Goal: Task Accomplishment & Management: Use online tool/utility

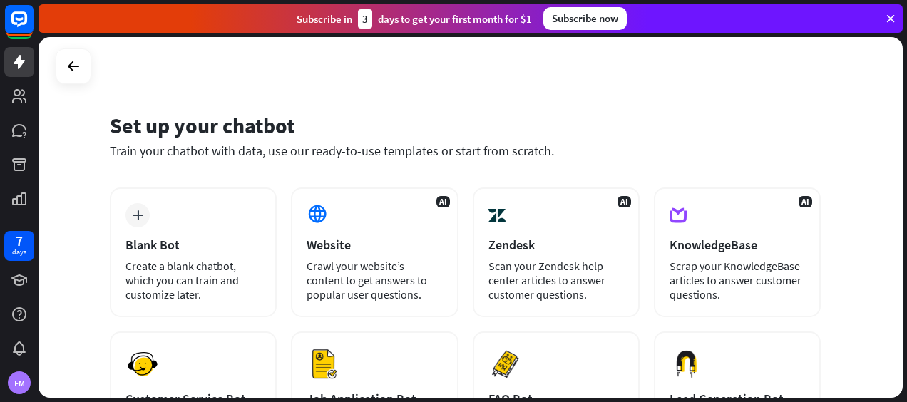
click at [324, 106] on div "Set up your chatbot Train your chatbot with data, use our ready-to-use template…" at bounding box center [465, 144] width 711 height 86
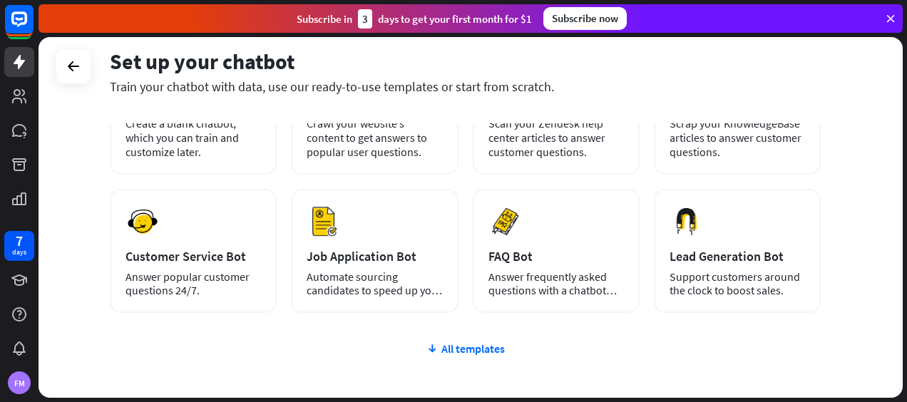
scroll to position [171, 0]
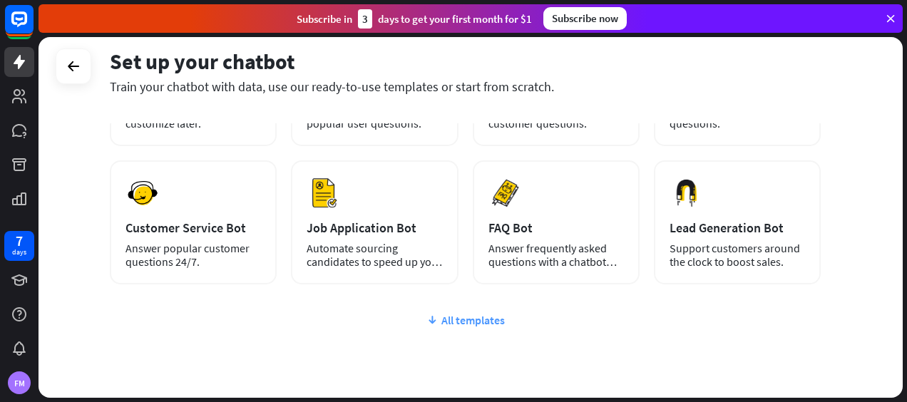
click at [454, 317] on div "All templates" at bounding box center [465, 320] width 711 height 14
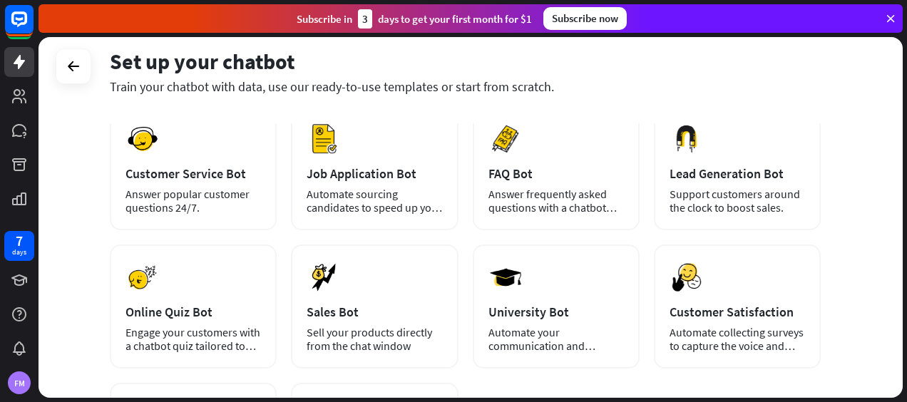
scroll to position [285, 0]
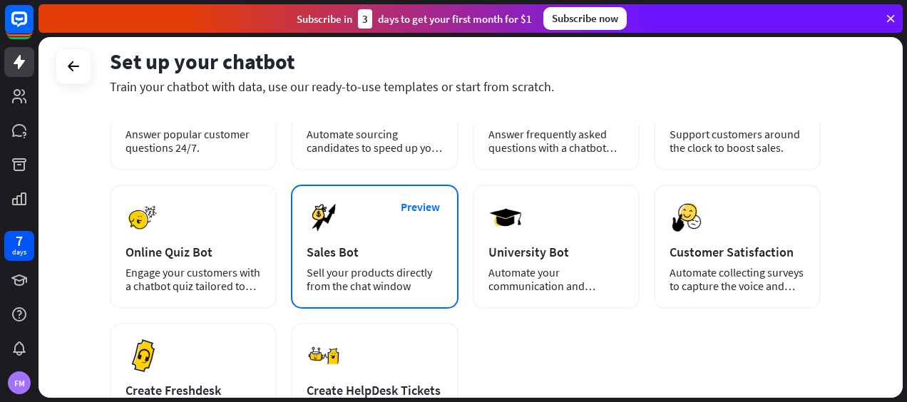
click at [429, 253] on div "Sales Bot" at bounding box center [375, 252] width 136 height 16
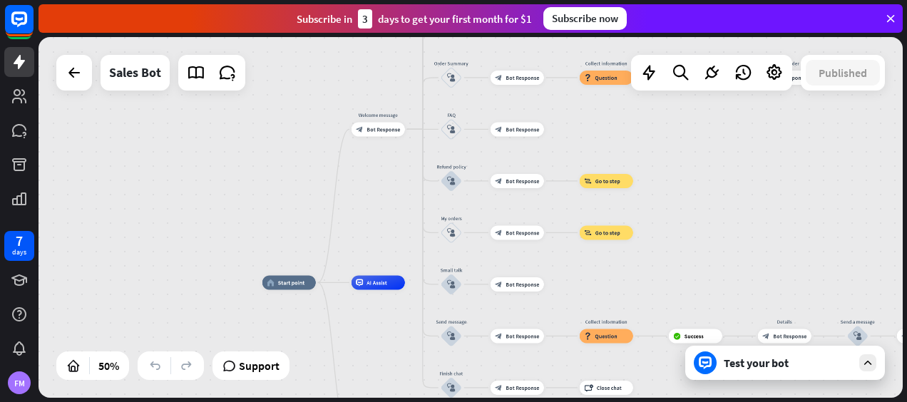
drag, startPoint x: 281, startPoint y: 190, endPoint x: 264, endPoint y: 225, distance: 39.6
click at [264, 225] on div "home_2 Start point Welcome message block_bot_response Bot Response Main menu bl…" at bounding box center [471, 217] width 865 height 361
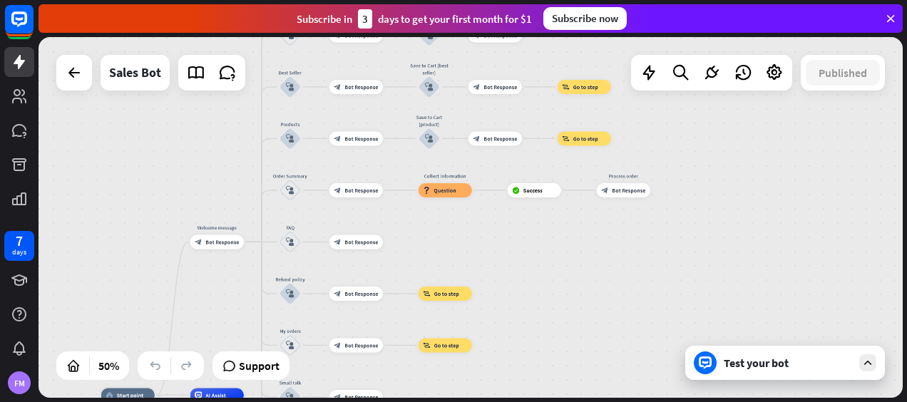
drag, startPoint x: 264, startPoint y: 225, endPoint x: 103, endPoint y: 338, distance: 196.7
click at [103, 338] on div "home_2 Start point Welcome message block_bot_response Bot Response Main menu bl…" at bounding box center [471, 217] width 865 height 361
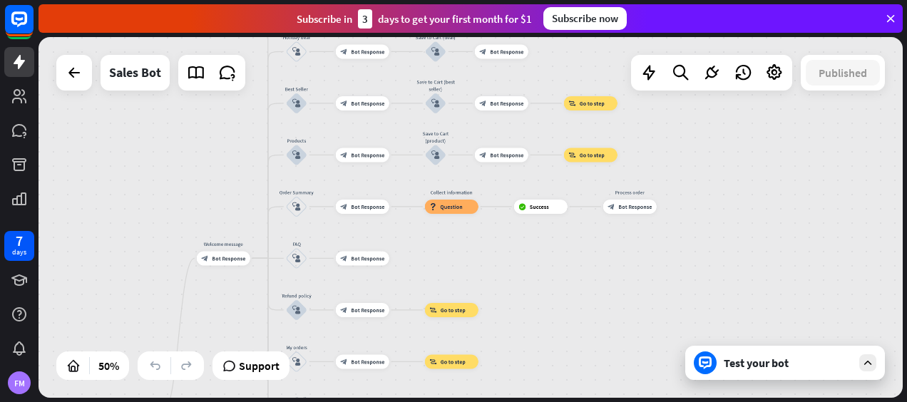
drag, startPoint x: 203, startPoint y: 138, endPoint x: 231, endPoint y: 287, distance: 151.8
click at [231, 279] on div "home_2 Start point Welcome message block_bot_response Bot Response Main menu bl…" at bounding box center [471, 217] width 865 height 361
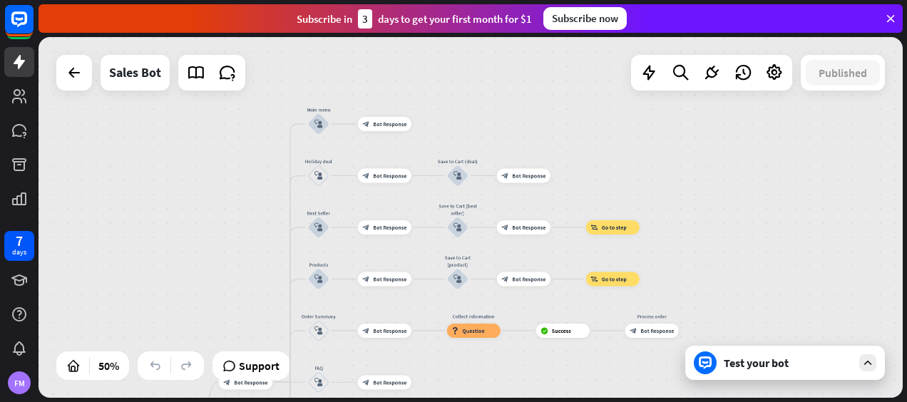
drag, startPoint x: 235, startPoint y: 268, endPoint x: 366, endPoint y: 88, distance: 222.2
click at [340, 91] on div "home_2 Start point Welcome message block_bot_response Bot Response Main menu bl…" at bounding box center [471, 217] width 865 height 361
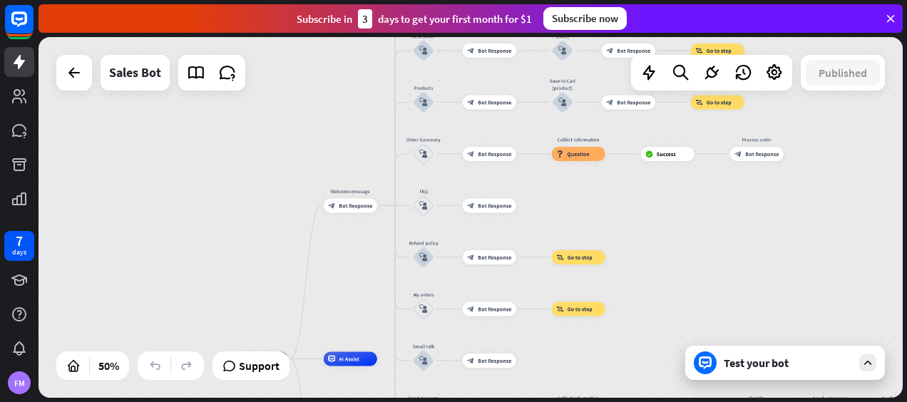
click at [769, 357] on div "Test your bot" at bounding box center [788, 363] width 128 height 14
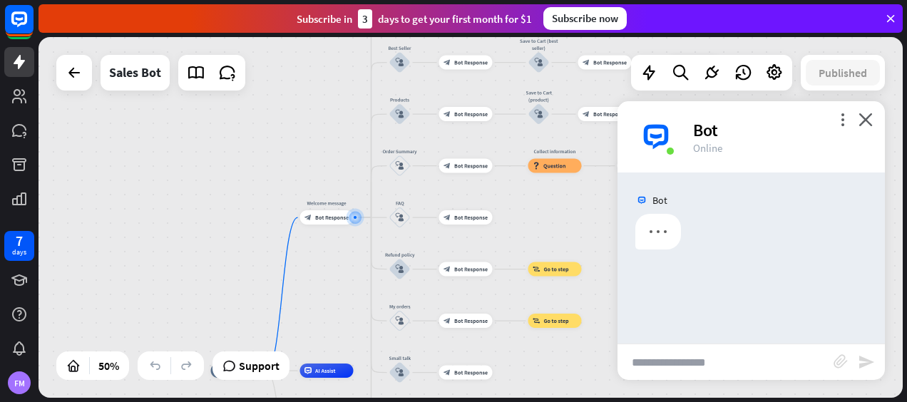
click at [650, 361] on input "text" at bounding box center [726, 363] width 216 height 36
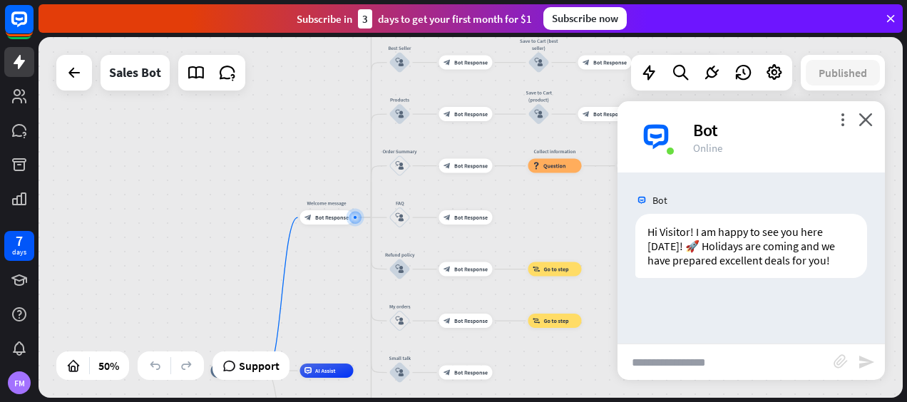
type input "*"
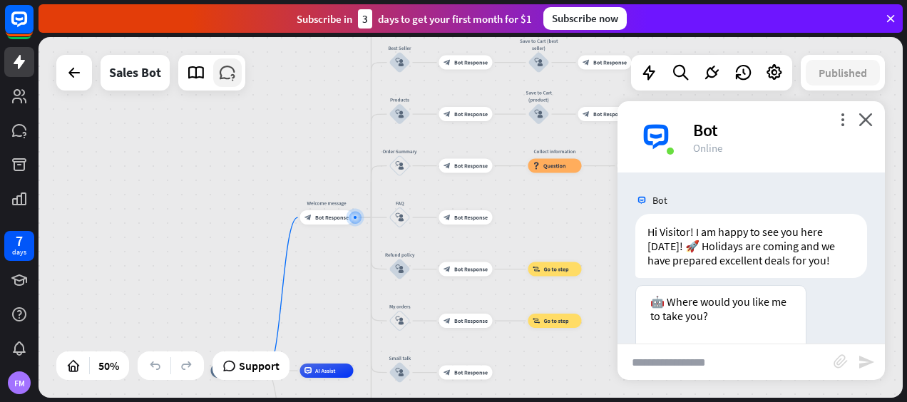
drag, startPoint x: 198, startPoint y: 290, endPoint x: 228, endPoint y: 68, distance: 223.8
click at [228, 68] on div "home_2 Start point Welcome message block_bot_response Bot Response Main menu bl…" at bounding box center [471, 217] width 865 height 361
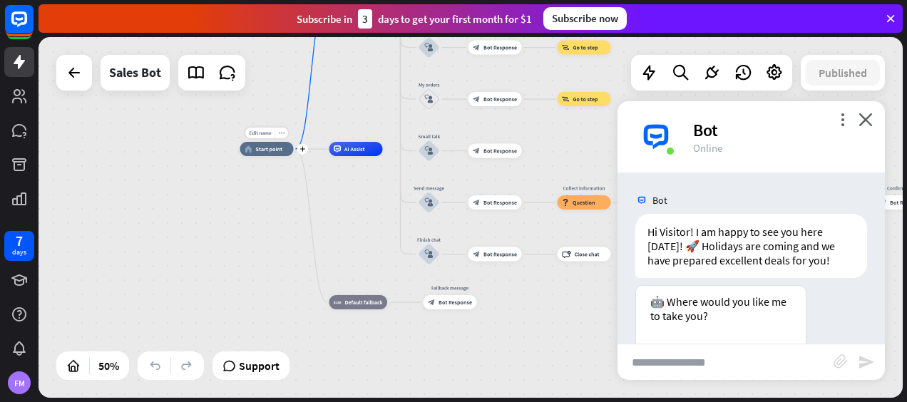
click at [268, 149] on span "Start point" at bounding box center [269, 149] width 27 height 7
click at [279, 133] on icon "more_horiz" at bounding box center [282, 134] width 6 height 6
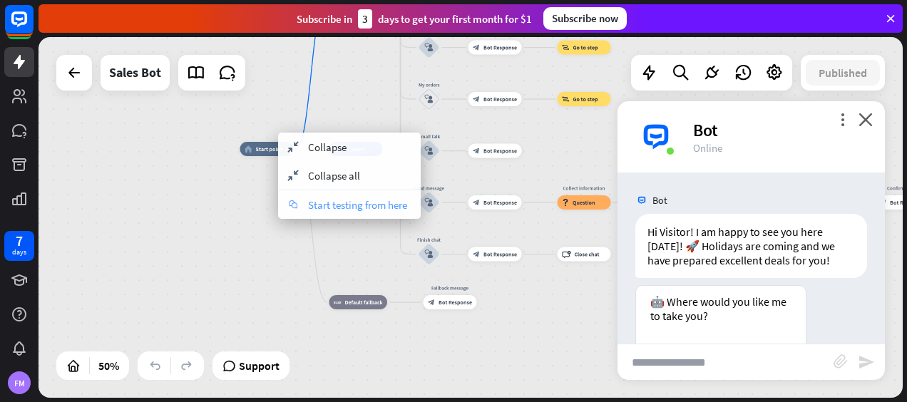
click at [340, 205] on span "Start testing from here" at bounding box center [357, 205] width 99 height 14
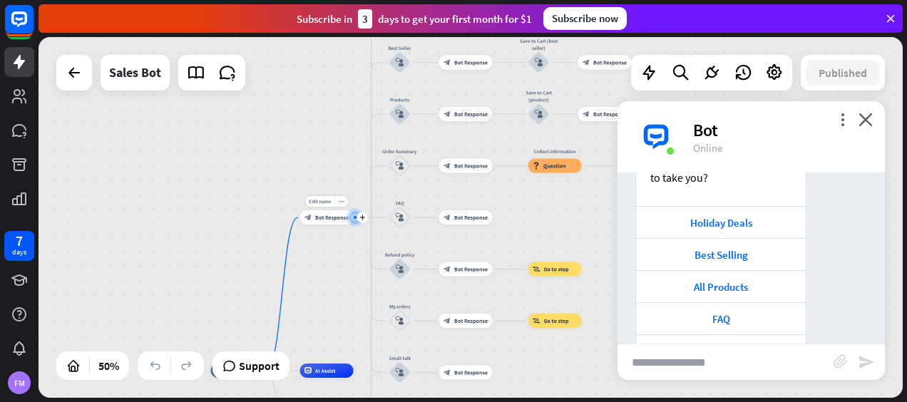
scroll to position [481, 0]
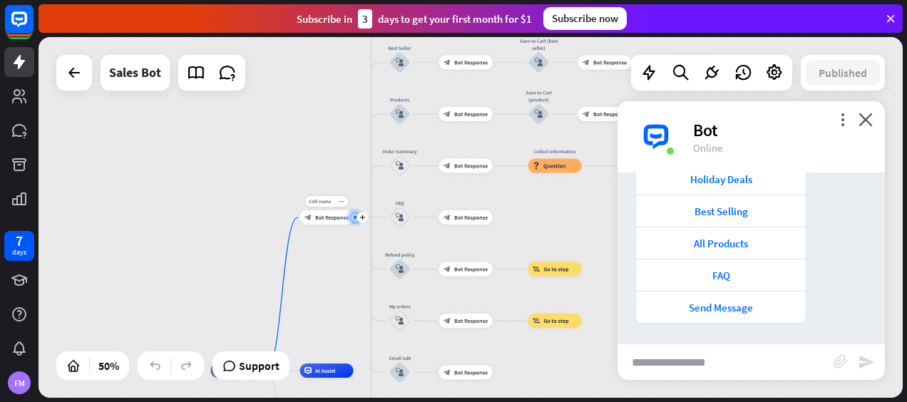
click at [330, 222] on div "block_bot_response Bot Response" at bounding box center [327, 217] width 54 height 14
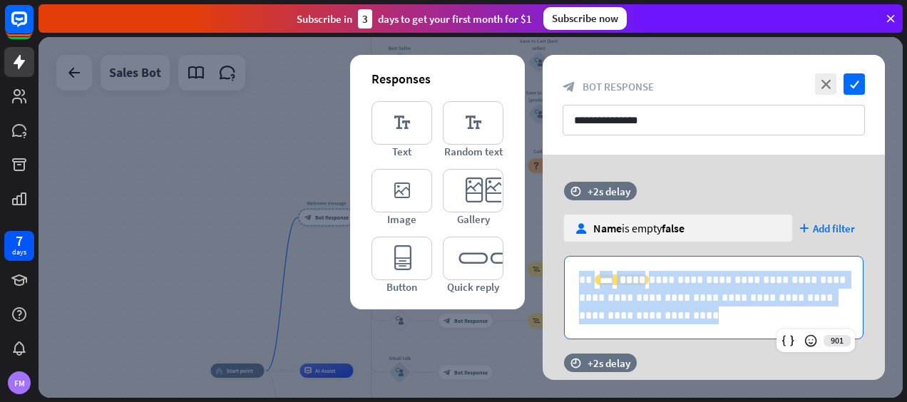
drag, startPoint x: 658, startPoint y: 321, endPoint x: 538, endPoint y: 272, distance: 129.6
click at [538, 272] on div "**********" at bounding box center [714, 267] width 378 height 225
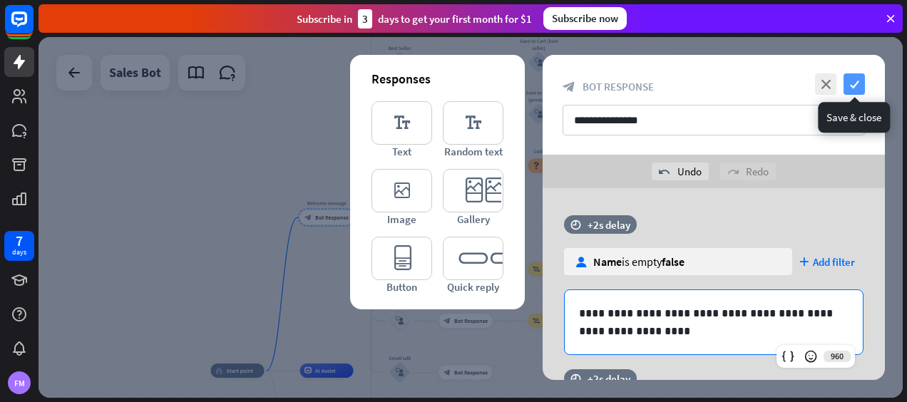
click at [855, 88] on icon "check" at bounding box center [854, 83] width 21 height 21
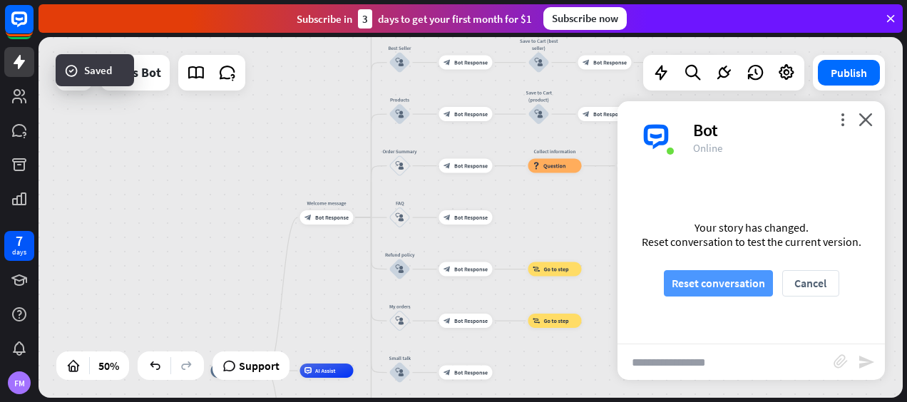
click at [745, 284] on button "Reset conversation" at bounding box center [718, 283] width 109 height 26
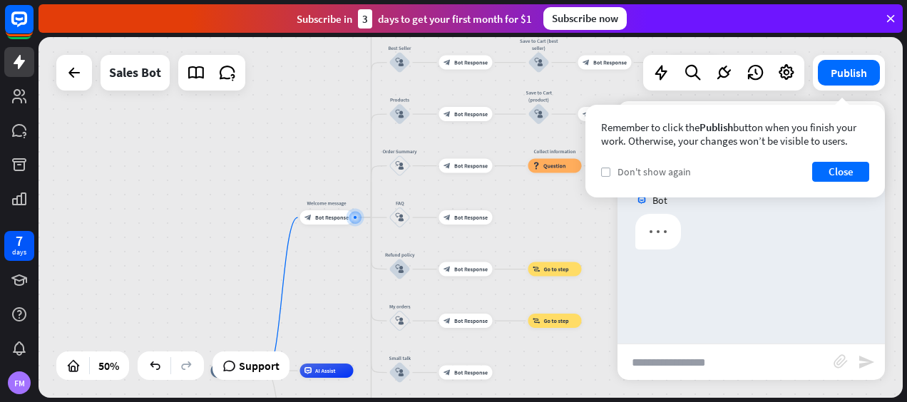
click at [606, 173] on icon "check" at bounding box center [606, 172] width 6 height 6
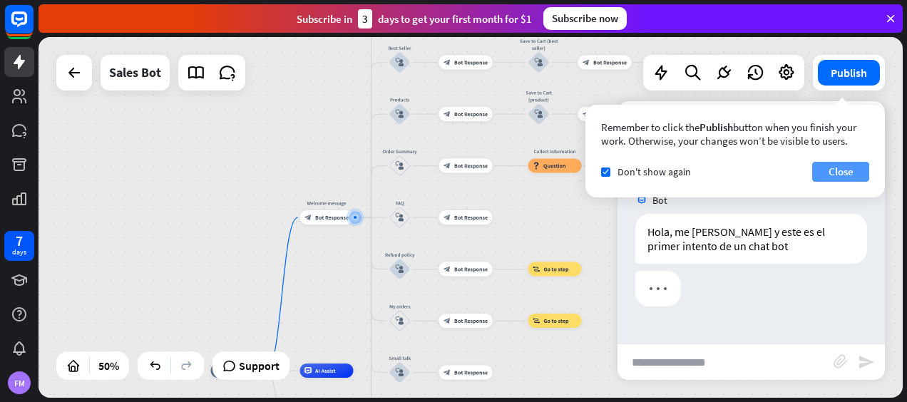
click at [830, 180] on button "Close" at bounding box center [841, 172] width 57 height 20
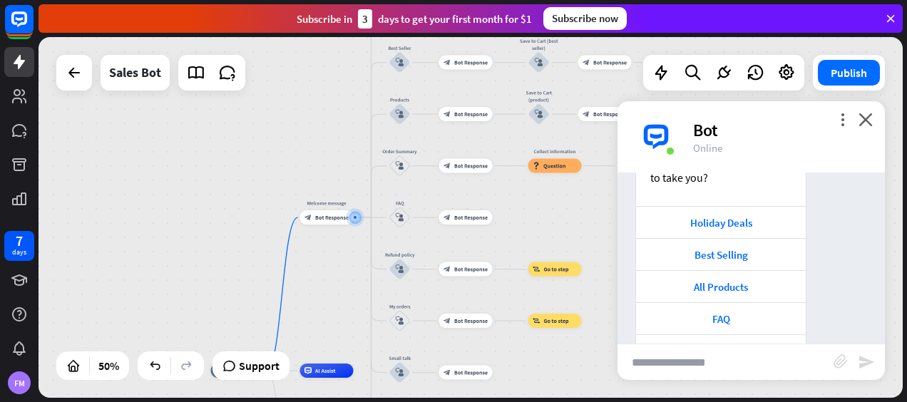
scroll to position [168, 0]
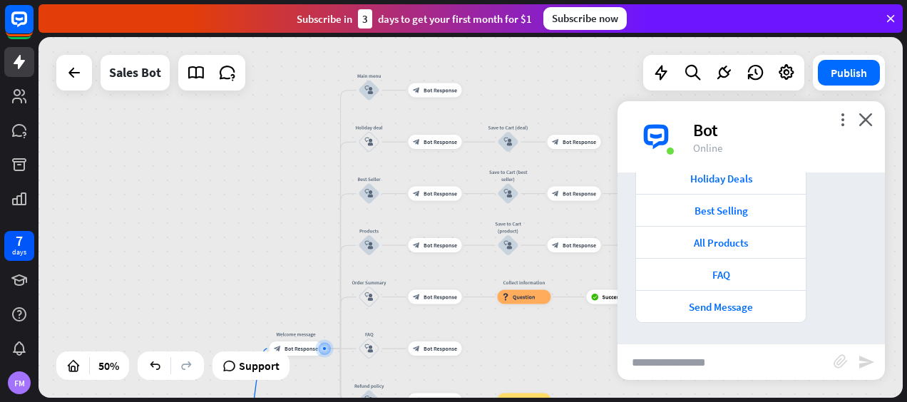
drag, startPoint x: 283, startPoint y: 185, endPoint x: 259, endPoint y: 280, distance: 97.1
click at [259, 280] on div "home_2 Start point Welcome message block_bot_response Bot Response Main menu bl…" at bounding box center [471, 217] width 865 height 361
click at [375, 86] on div "block_user_input" at bounding box center [369, 90] width 21 height 21
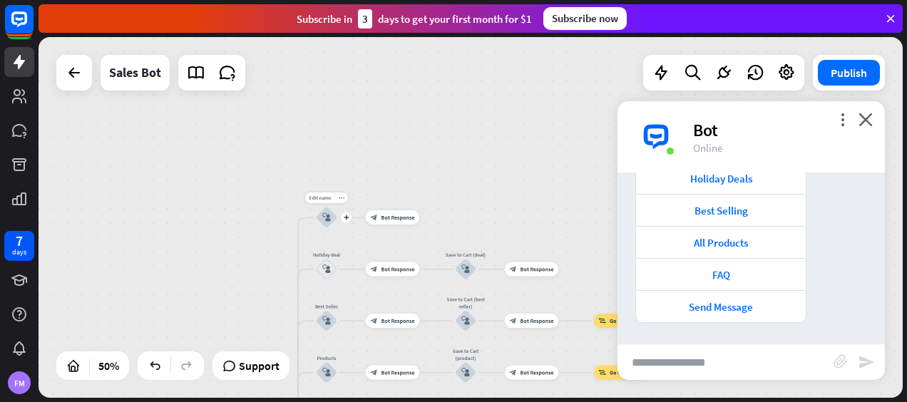
click at [327, 223] on div "block_user_input" at bounding box center [326, 217] width 21 height 21
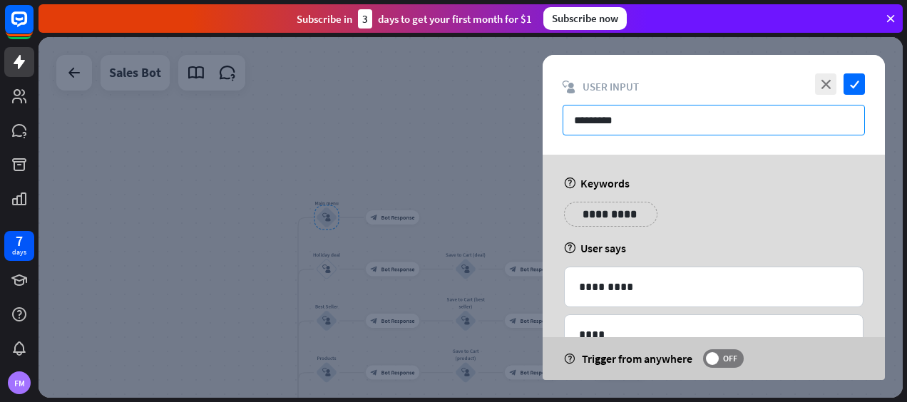
drag, startPoint x: 637, startPoint y: 119, endPoint x: 542, endPoint y: 116, distance: 94.9
click at [542, 116] on div "**********" at bounding box center [471, 217] width 865 height 361
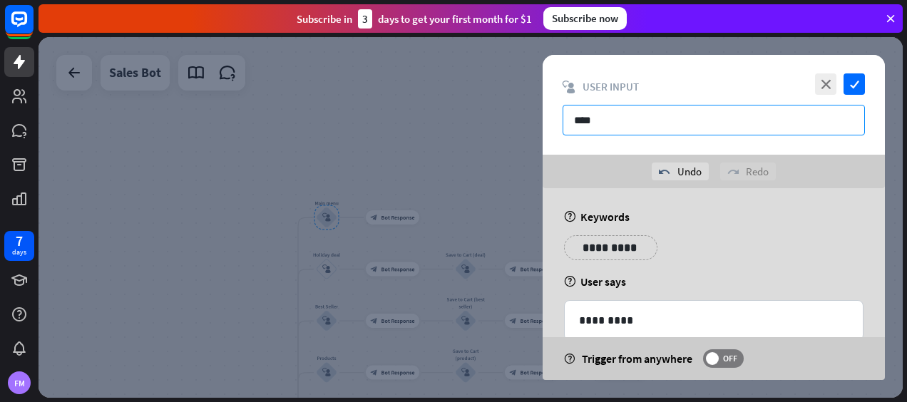
type input "****"
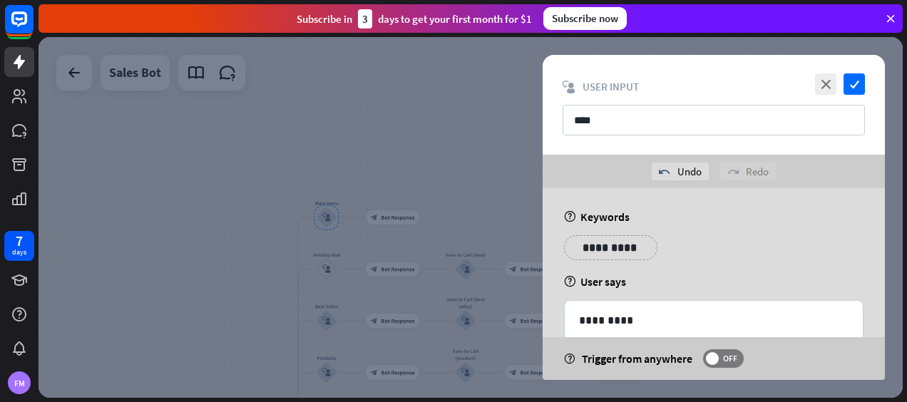
click at [673, 232] on div "**********" at bounding box center [714, 371] width 342 height 367
click at [738, 268] on div "**********" at bounding box center [714, 253] width 308 height 36
click at [638, 253] on div "**********" at bounding box center [610, 247] width 93 height 25
click at [798, 273] on div "**********" at bounding box center [714, 371] width 342 height 367
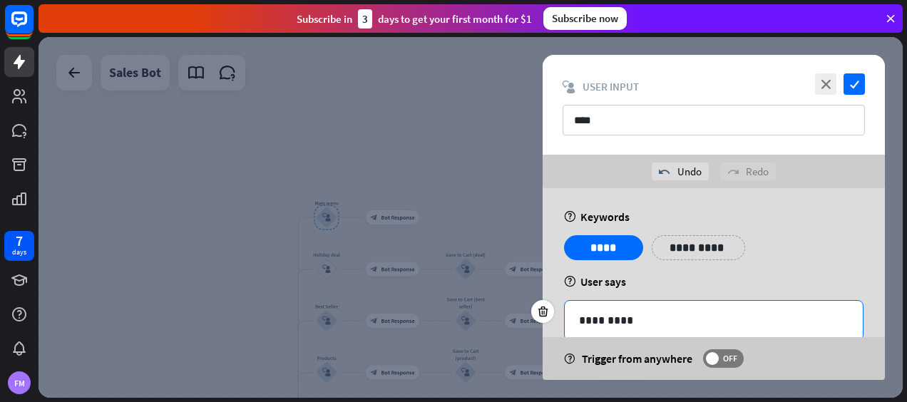
click at [703, 312] on p "*********" at bounding box center [714, 321] width 270 height 18
click at [806, 254] on div "**********" at bounding box center [714, 253] width 308 height 36
click at [857, 87] on icon "check" at bounding box center [854, 83] width 21 height 21
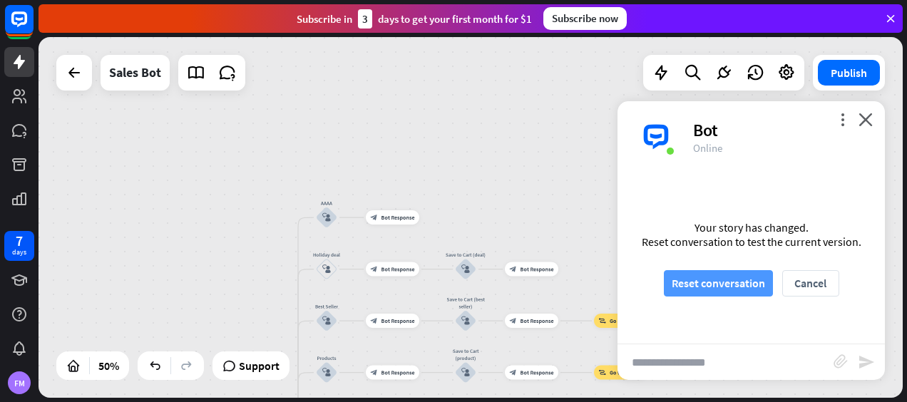
click at [713, 280] on button "Reset conversation" at bounding box center [718, 283] width 109 height 26
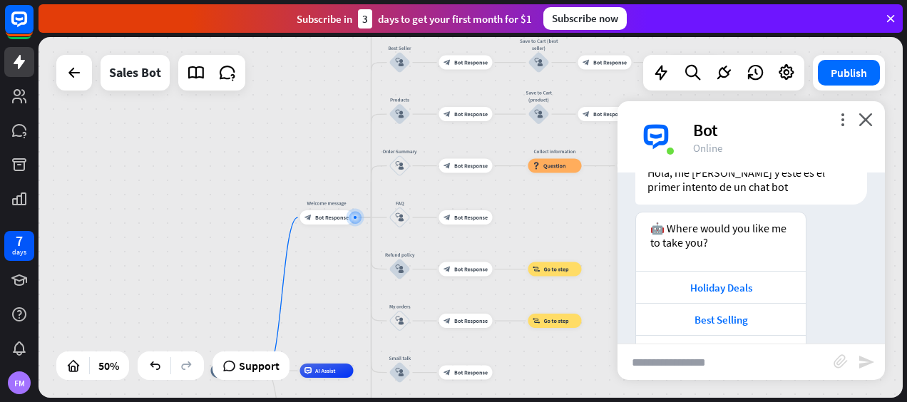
scroll to position [61, 0]
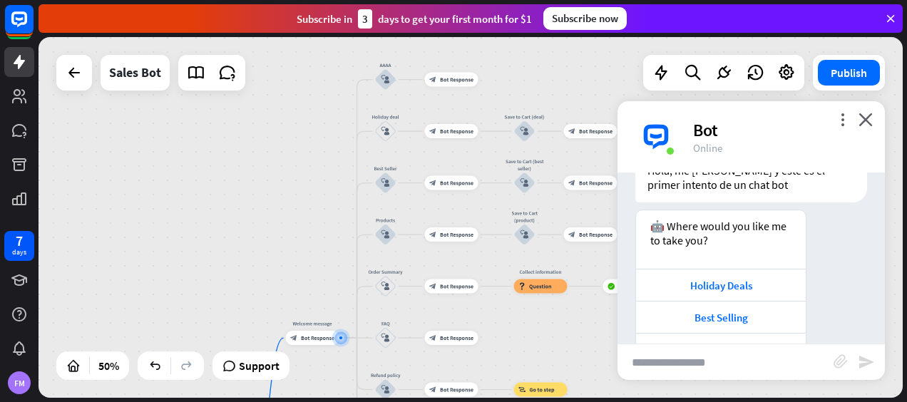
drag, startPoint x: 337, startPoint y: 142, endPoint x: 322, endPoint y: 263, distance: 121.4
click at [322, 263] on div "home_2 Start point Welcome message block_bot_response Bot Response AAAA block_u…" at bounding box center [471, 217] width 865 height 361
click at [388, 83] on icon "block_user_input" at bounding box center [386, 80] width 9 height 9
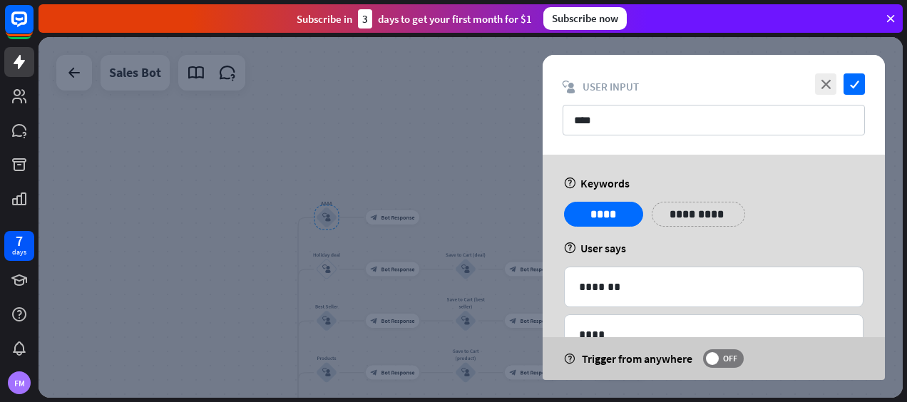
click at [745, 220] on div "**********" at bounding box center [714, 220] width 308 height 36
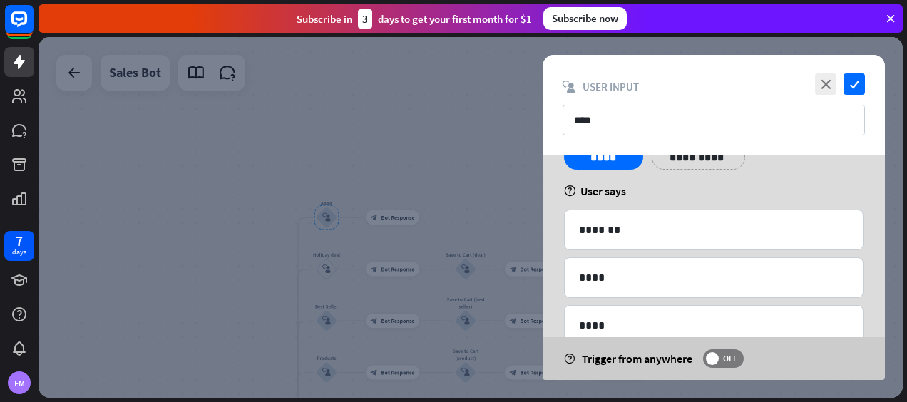
scroll to position [139, 0]
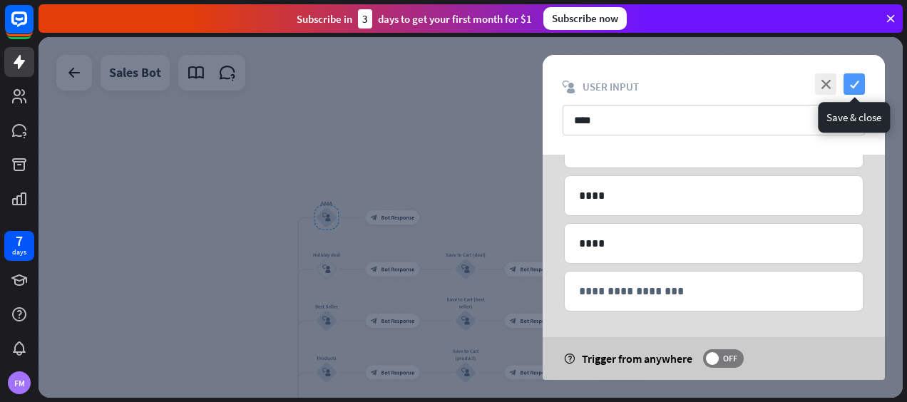
click at [864, 88] on icon "check" at bounding box center [854, 83] width 21 height 21
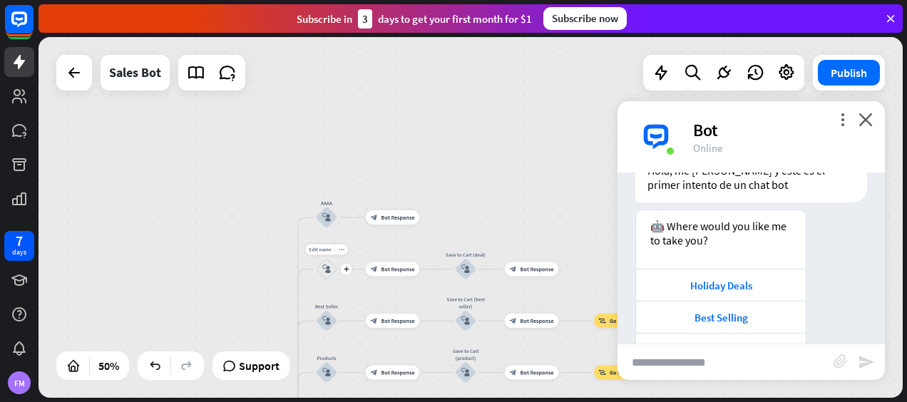
click at [330, 273] on icon "block_user_input" at bounding box center [326, 269] width 9 height 9
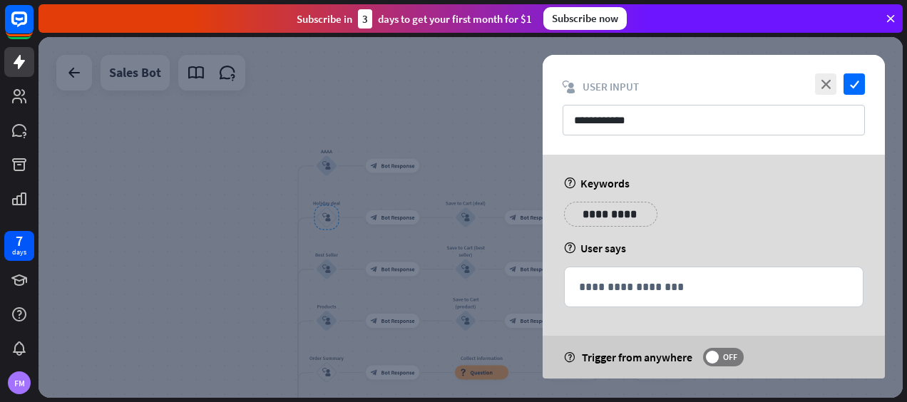
click at [699, 237] on div "**********" at bounding box center [714, 220] width 308 height 36
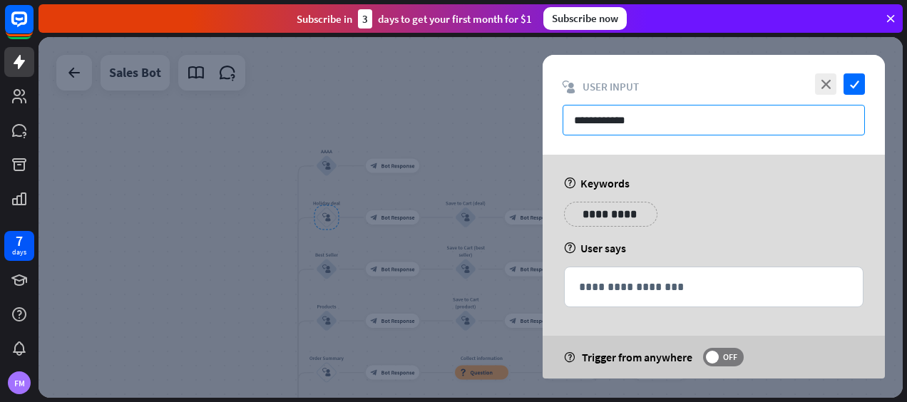
drag, startPoint x: 663, startPoint y: 118, endPoint x: 538, endPoint y: 108, distance: 125.2
click at [538, 108] on div "**********" at bounding box center [471, 217] width 865 height 361
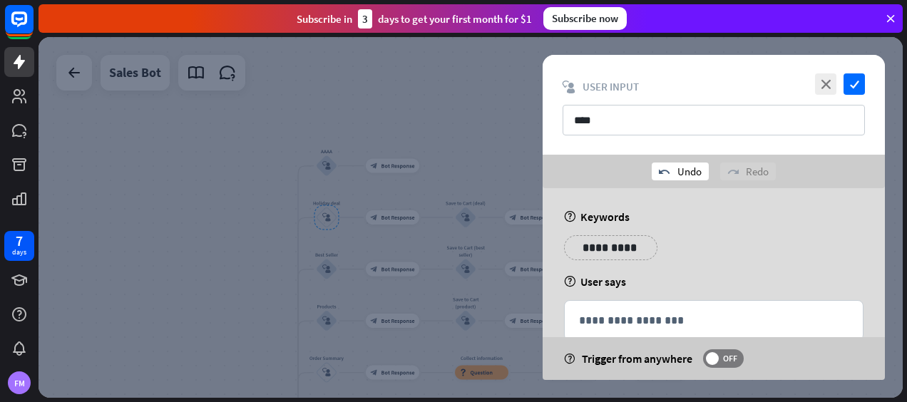
click at [671, 174] on div "undo Undo" at bounding box center [680, 172] width 57 height 18
click at [729, 174] on div "redo Redo" at bounding box center [749, 172] width 56 height 18
type input "****"
drag, startPoint x: 729, startPoint y: 174, endPoint x: 798, endPoint y: 347, distance: 186.4
click at [799, 360] on div "help Trigger from anywhere OFF" at bounding box center [714, 358] width 342 height 43
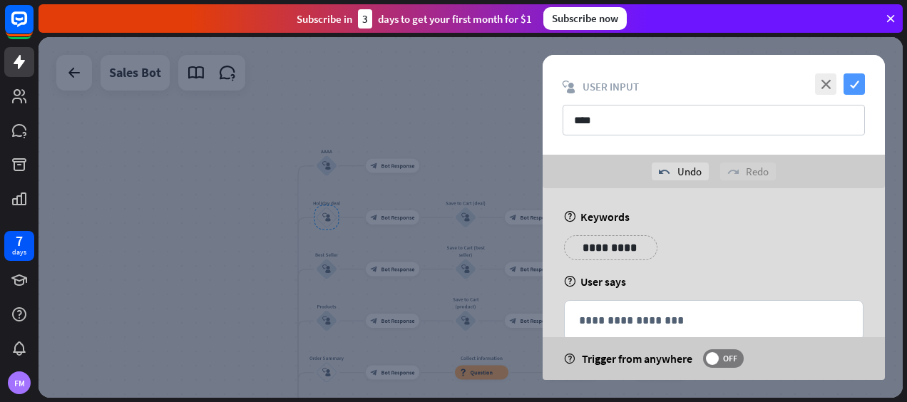
click at [852, 81] on icon "check" at bounding box center [854, 83] width 21 height 21
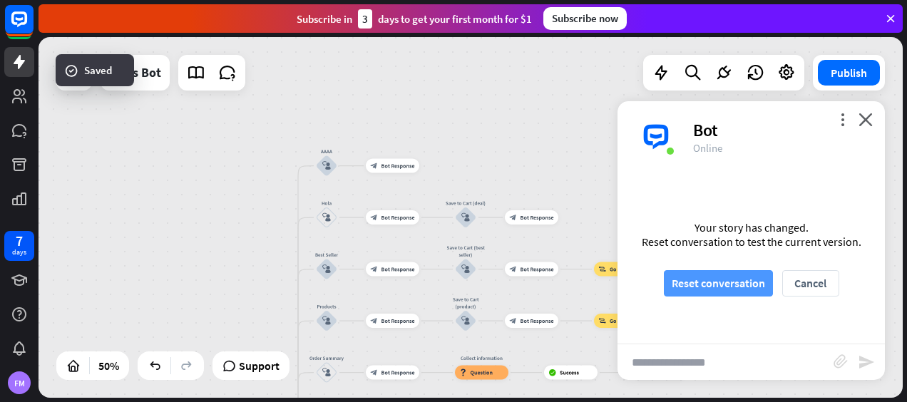
click at [709, 283] on button "Reset conversation" at bounding box center [718, 283] width 109 height 26
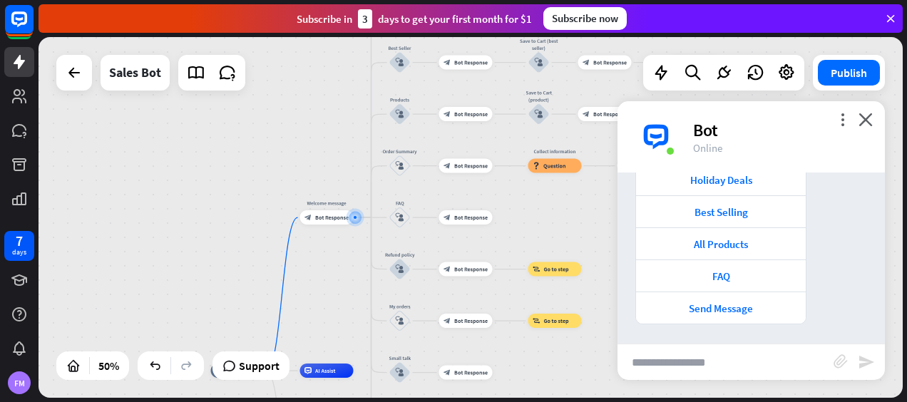
scroll to position [168, 0]
click at [279, 111] on div "home_2 Start point Welcome message block_bot_response Bot Response AAAA block_u…" at bounding box center [471, 217] width 865 height 361
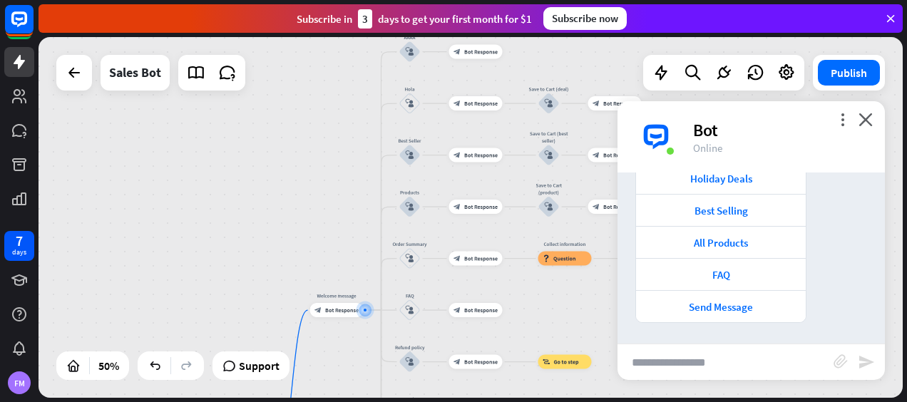
drag, startPoint x: 279, startPoint y: 111, endPoint x: 289, endPoint y: 204, distance: 93.3
click at [289, 204] on div "home_2 Start point Welcome message block_bot_response Bot Response AAAA block_u…" at bounding box center [471, 217] width 865 height 361
click at [412, 101] on icon "block_user_input" at bounding box center [410, 103] width 9 height 9
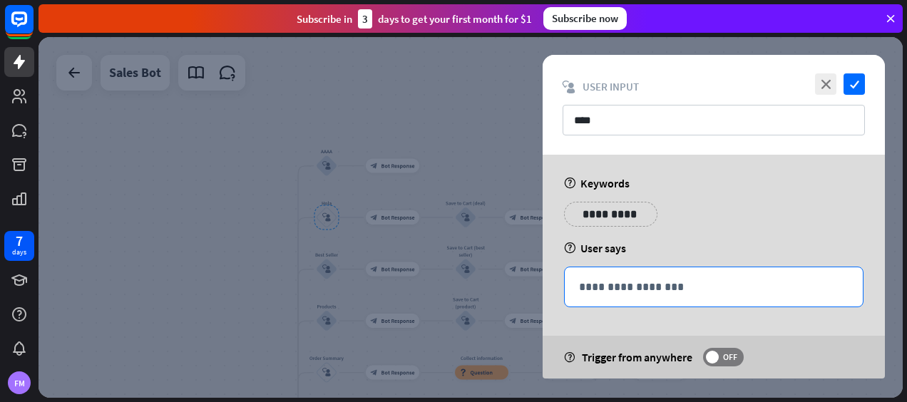
click at [833, 273] on div "**********" at bounding box center [714, 287] width 298 height 39
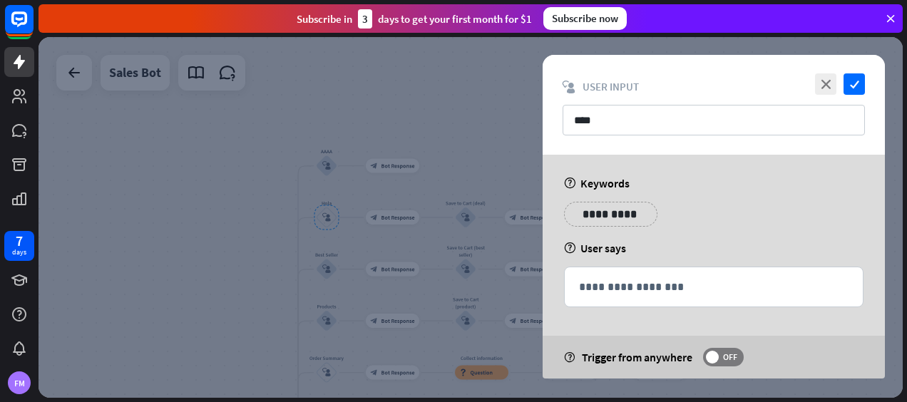
click at [830, 228] on div "**********" at bounding box center [714, 220] width 308 height 36
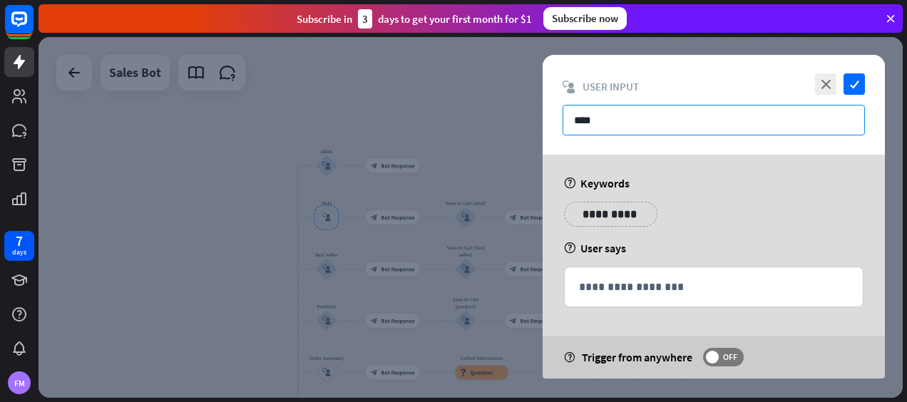
drag, startPoint x: 673, startPoint y: 111, endPoint x: 489, endPoint y: 113, distance: 183.3
click at [489, 113] on div "**********" at bounding box center [471, 217] width 865 height 361
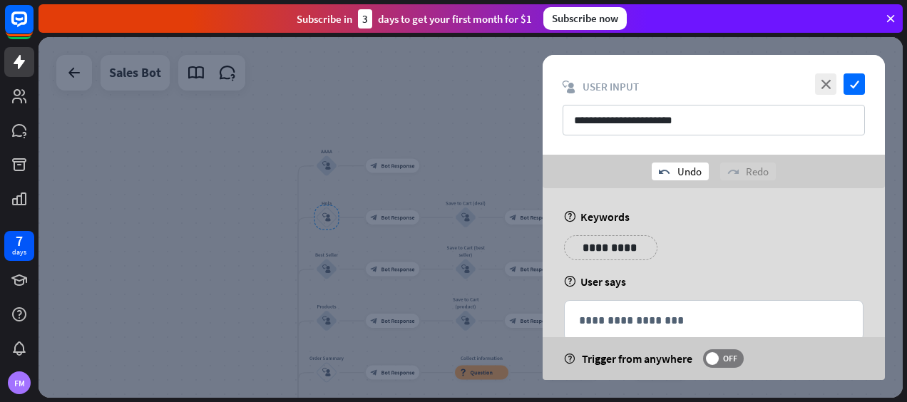
click at [685, 170] on div "undo Undo" at bounding box center [680, 172] width 57 height 18
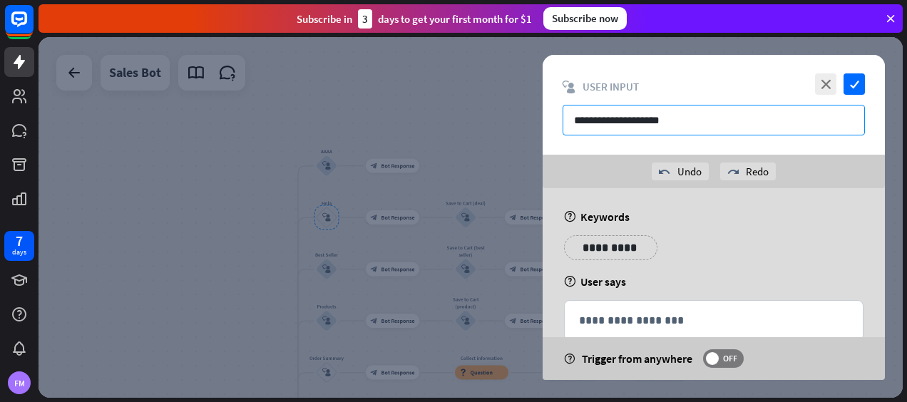
drag, startPoint x: 685, startPoint y: 170, endPoint x: 673, endPoint y: 123, distance: 47.8
click at [673, 123] on input "**********" at bounding box center [714, 120] width 302 height 31
type input "**********"
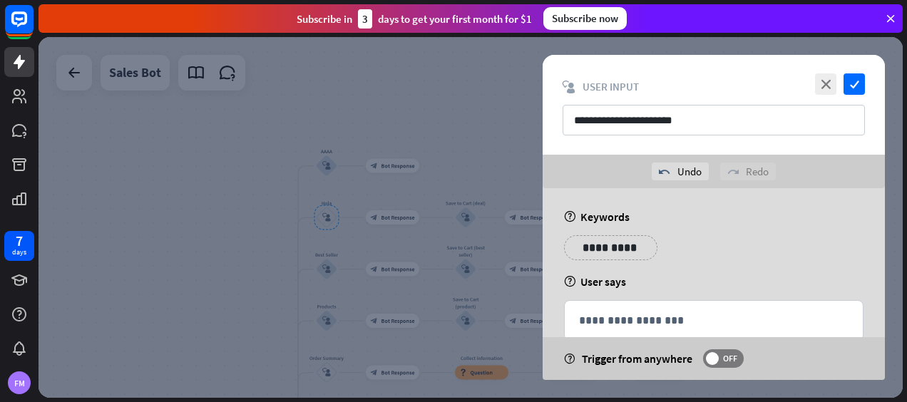
click at [654, 250] on div "**********" at bounding box center [610, 247] width 93 height 25
click at [633, 248] on div "**********" at bounding box center [610, 247] width 93 height 25
click at [676, 285] on div "help User says" at bounding box center [714, 282] width 300 height 14
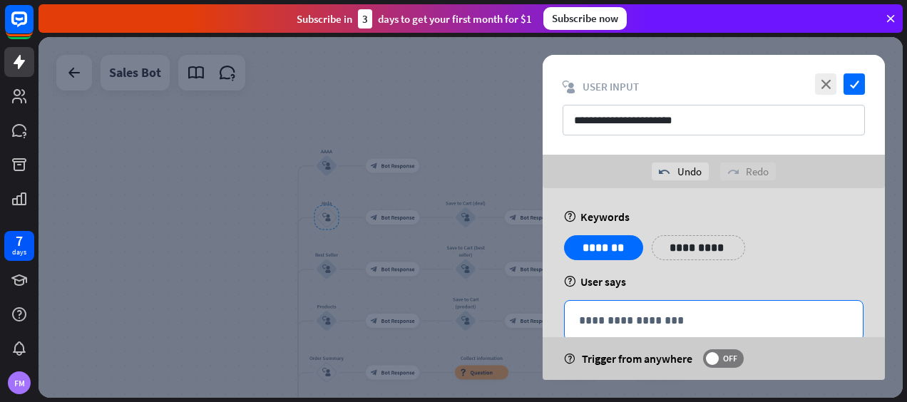
click at [665, 313] on p "**********" at bounding box center [714, 321] width 270 height 18
drag, startPoint x: 825, startPoint y: 247, endPoint x: 803, endPoint y: 215, distance: 38.8
click at [803, 215] on div "**********" at bounding box center [714, 300] width 342 height 224
drag, startPoint x: 803, startPoint y: 215, endPoint x: 731, endPoint y: 318, distance: 125.5
click at [731, 323] on p "**********" at bounding box center [714, 321] width 270 height 18
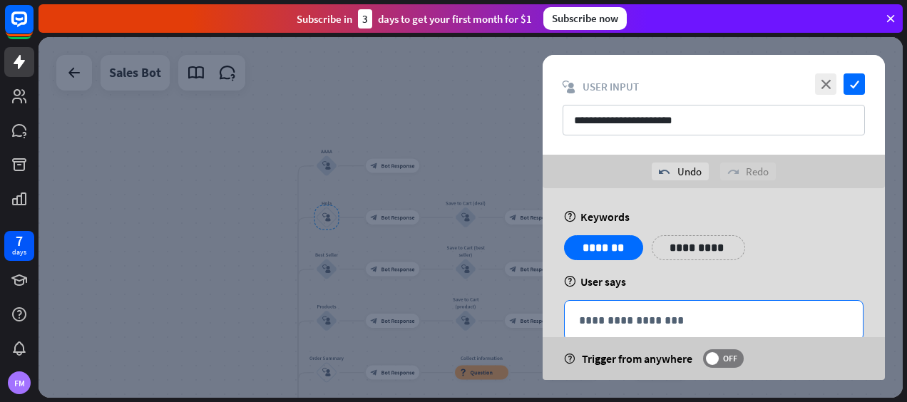
click at [731, 316] on p "**********" at bounding box center [714, 321] width 270 height 18
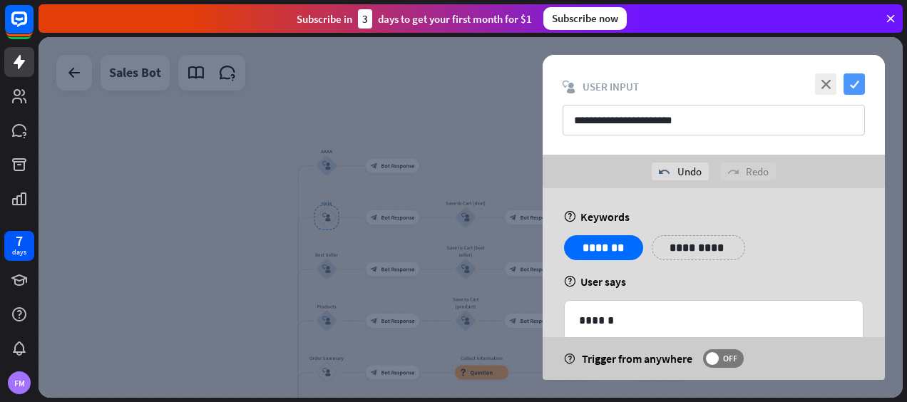
click at [855, 79] on icon "check" at bounding box center [854, 83] width 21 height 21
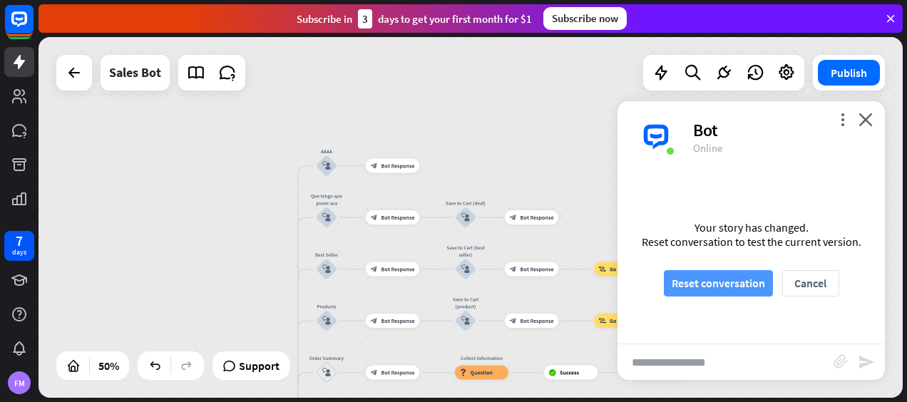
click at [692, 278] on button "Reset conversation" at bounding box center [718, 283] width 109 height 26
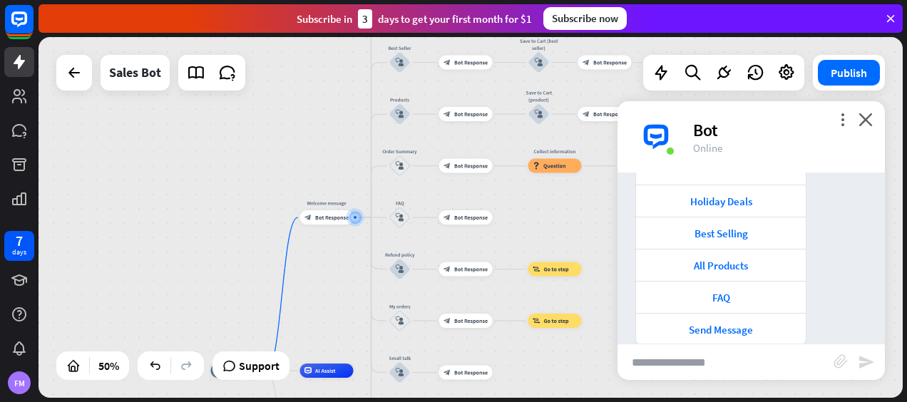
scroll to position [151, 0]
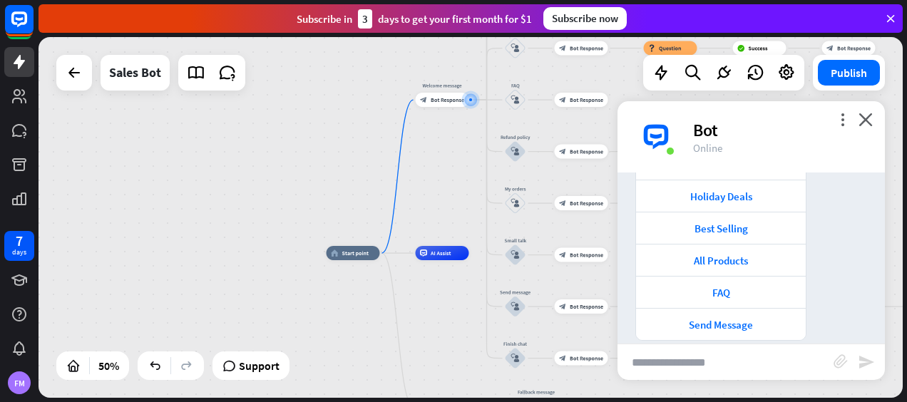
drag, startPoint x: 344, startPoint y: 325, endPoint x: 354, endPoint y: 168, distance: 157.3
click at [354, 168] on div "home_2 Start point Welcome message block_bot_response Bot Response AAAA block_u…" at bounding box center [471, 217] width 865 height 361
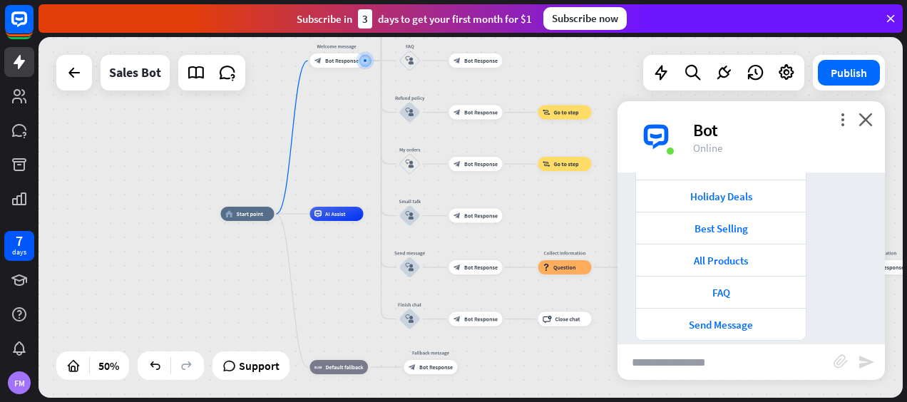
click at [355, 168] on div "home_2 Start point Welcome message block_bot_response Bot Response AAAA block_u…" at bounding box center [471, 217] width 865 height 361
click at [404, 163] on div "block_user_input" at bounding box center [409, 163] width 21 height 21
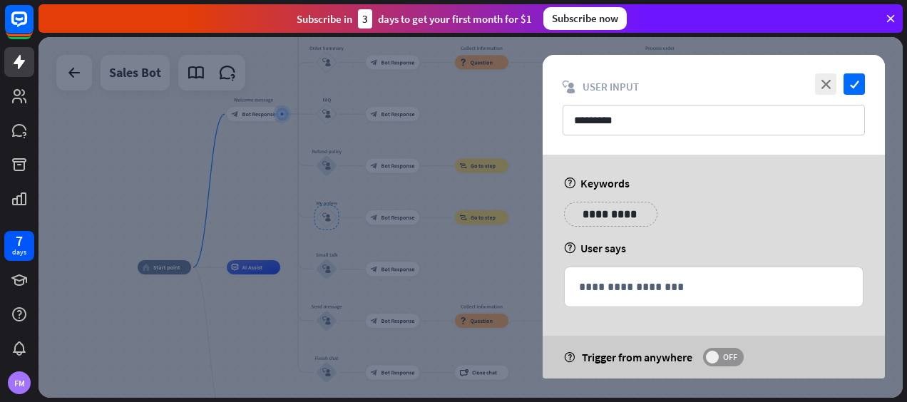
click at [712, 352] on span at bounding box center [712, 357] width 13 height 13
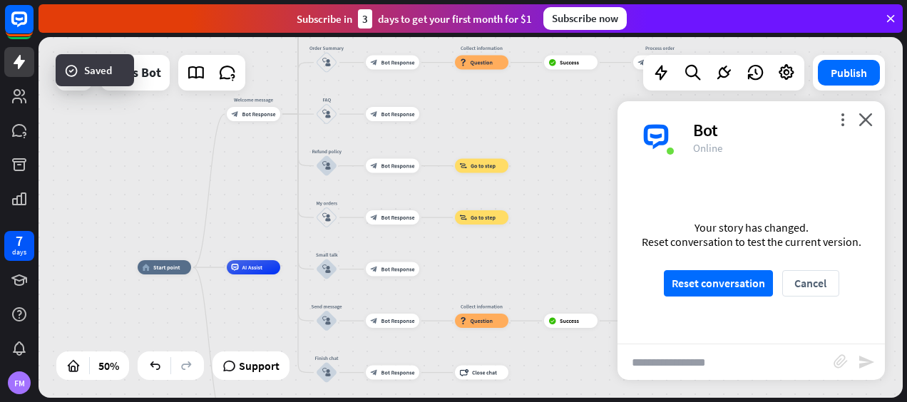
click at [467, 125] on div "home_2 Start point Welcome message block_bot_response Bot Response AAAA block_u…" at bounding box center [471, 217] width 865 height 361
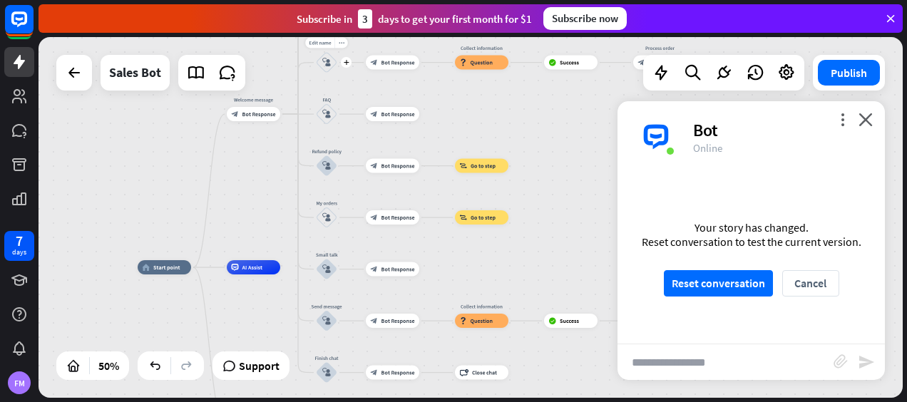
click at [327, 65] on icon "block_user_input" at bounding box center [326, 62] width 9 height 9
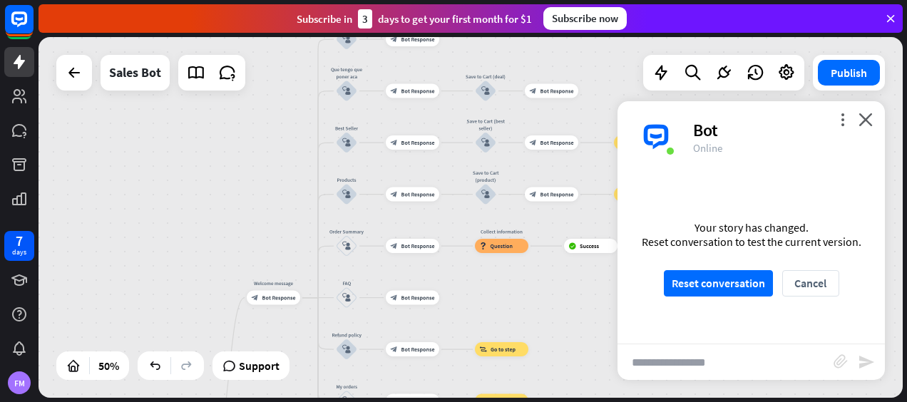
drag, startPoint x: 224, startPoint y: 174, endPoint x: 243, endPoint y: 305, distance: 132.6
click at [243, 305] on div "home_2 Start point Welcome message block_bot_response Bot Response AAAA block_u…" at bounding box center [471, 217] width 865 height 361
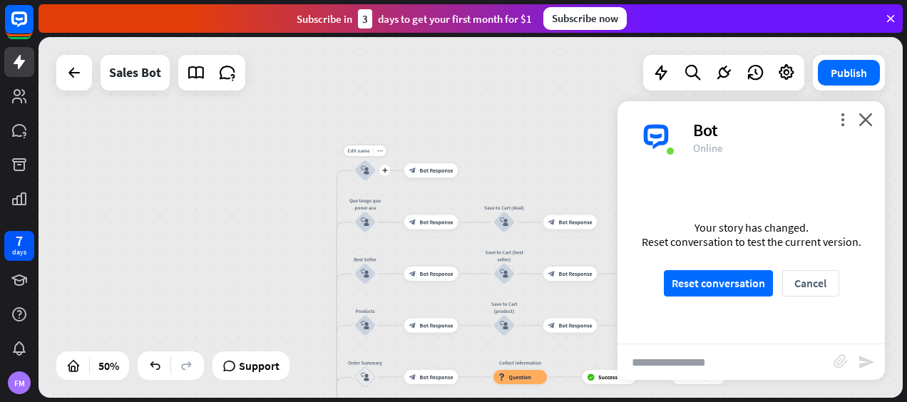
click at [365, 174] on icon "block_user_input" at bounding box center [365, 170] width 9 height 9
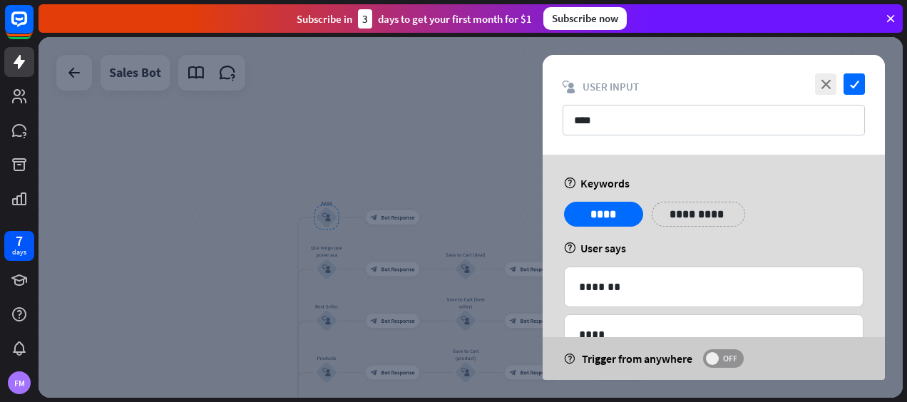
click at [720, 360] on span "OFF" at bounding box center [730, 358] width 22 height 11
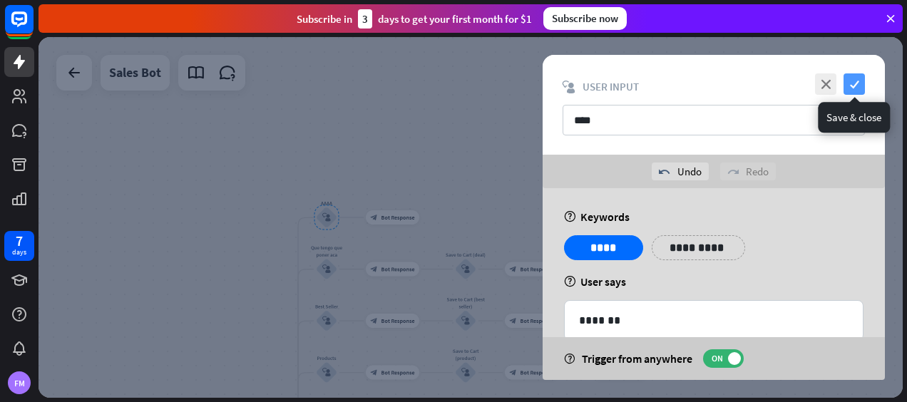
click at [856, 81] on icon "check" at bounding box center [854, 83] width 21 height 21
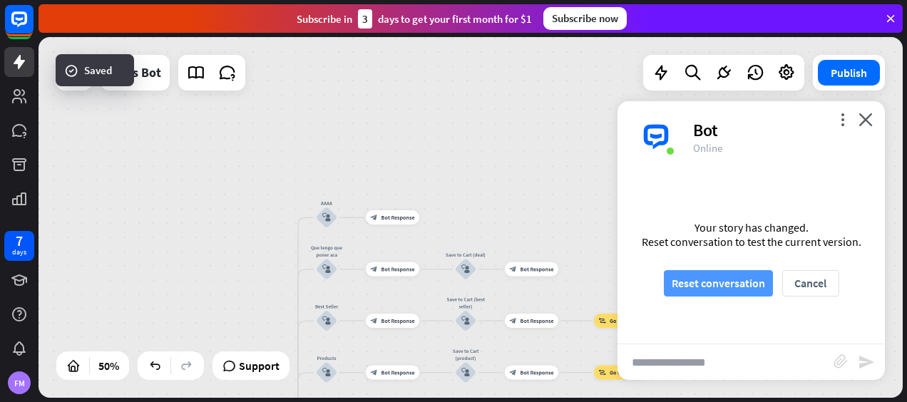
click at [691, 288] on button "Reset conversation" at bounding box center [718, 283] width 109 height 26
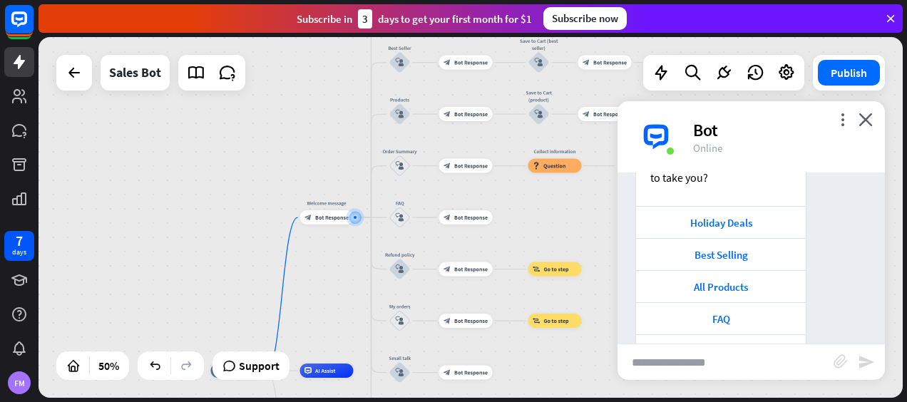
scroll to position [168, 0]
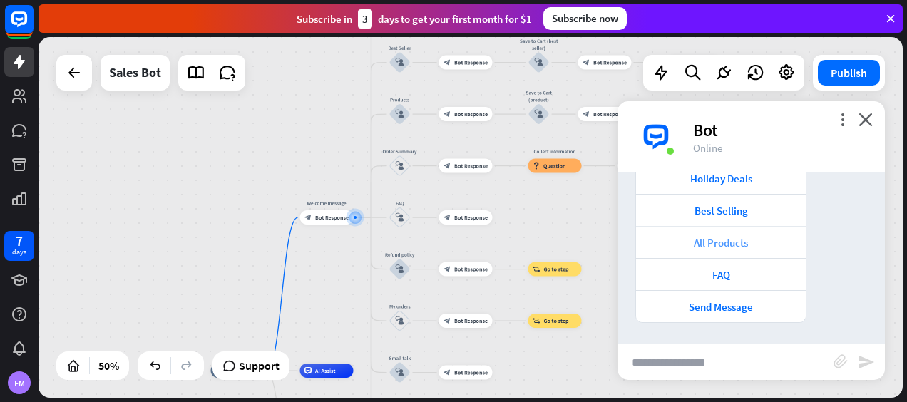
click at [739, 243] on div "All Products" at bounding box center [721, 243] width 156 height 14
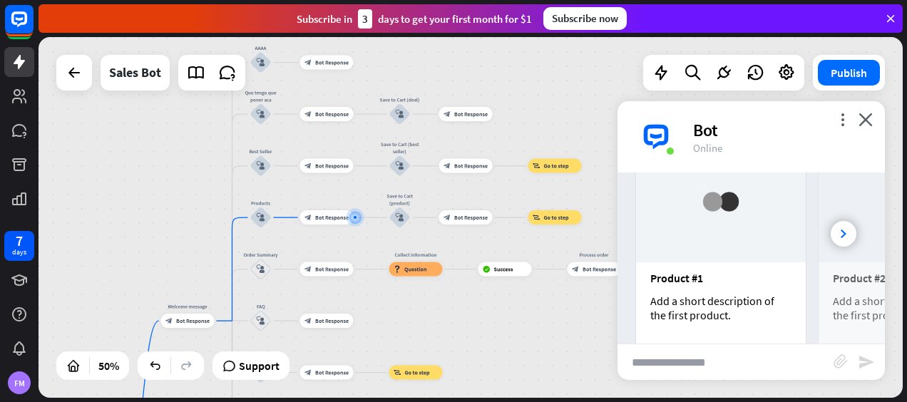
scroll to position [508, 0]
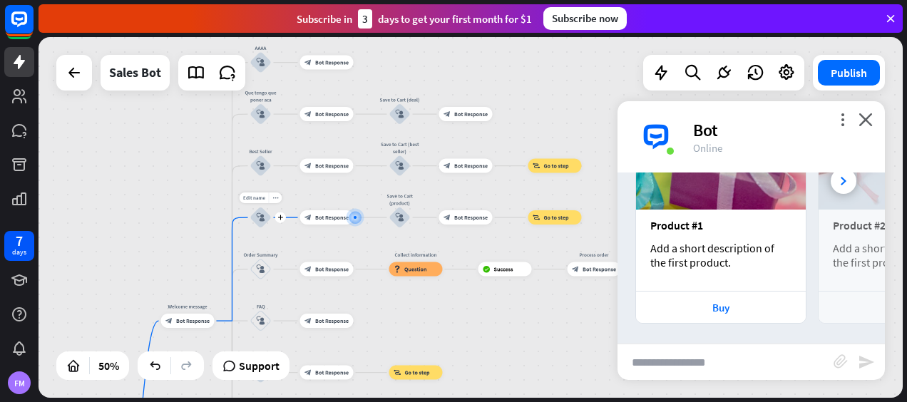
click at [257, 219] on icon "block_user_input" at bounding box center [261, 217] width 9 height 9
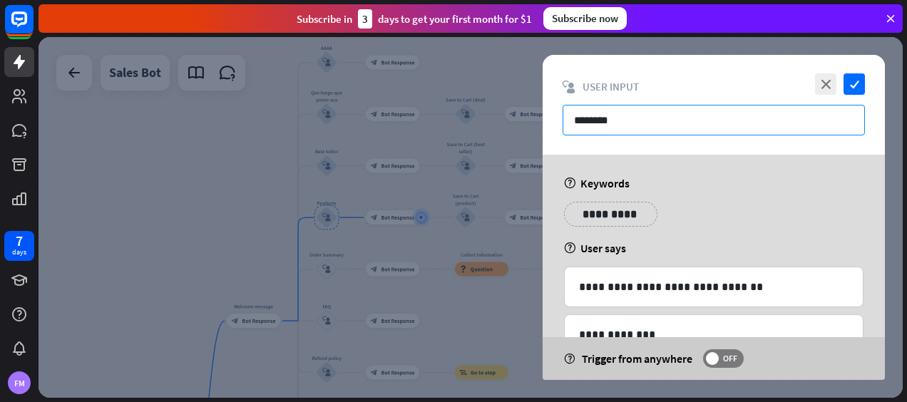
drag, startPoint x: 626, startPoint y: 128, endPoint x: 536, endPoint y: 118, distance: 89.7
click at [536, 118] on div "**********" at bounding box center [471, 217] width 865 height 361
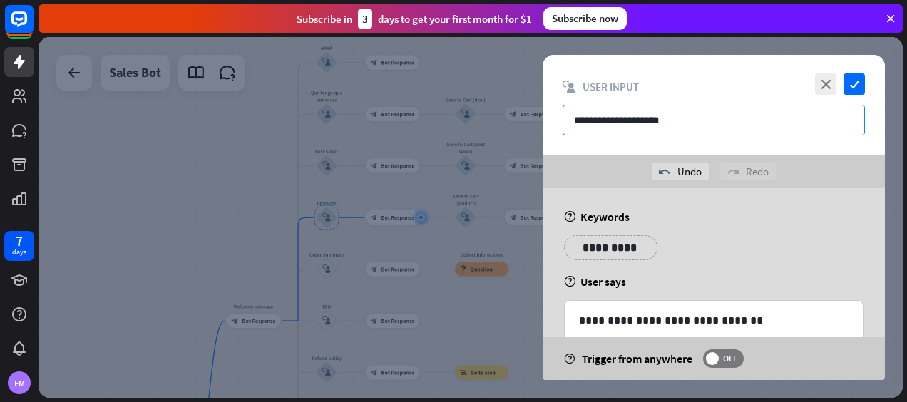
type input "**********"
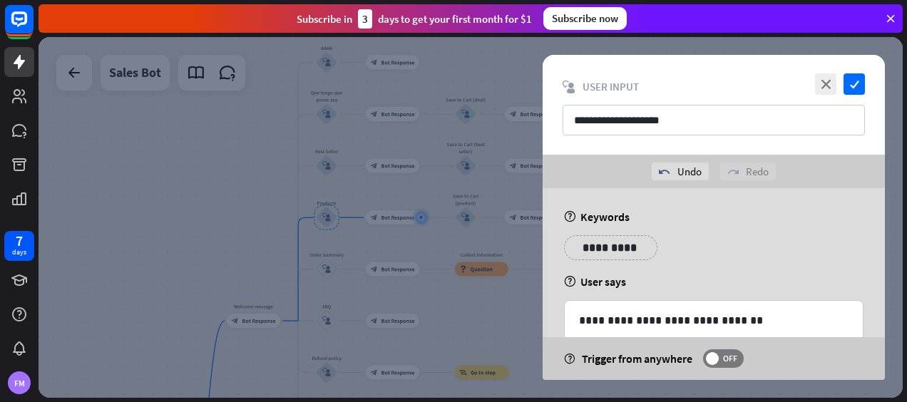
click at [856, 85] on icon "check" at bounding box center [854, 83] width 21 height 21
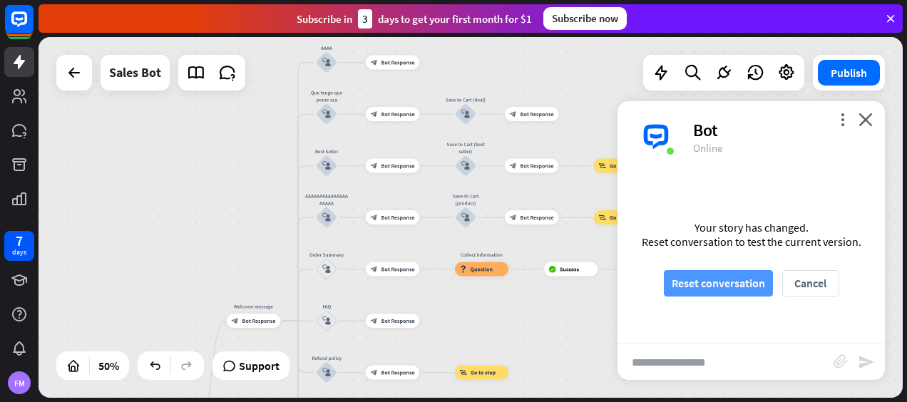
click at [701, 278] on button "Reset conversation" at bounding box center [718, 283] width 109 height 26
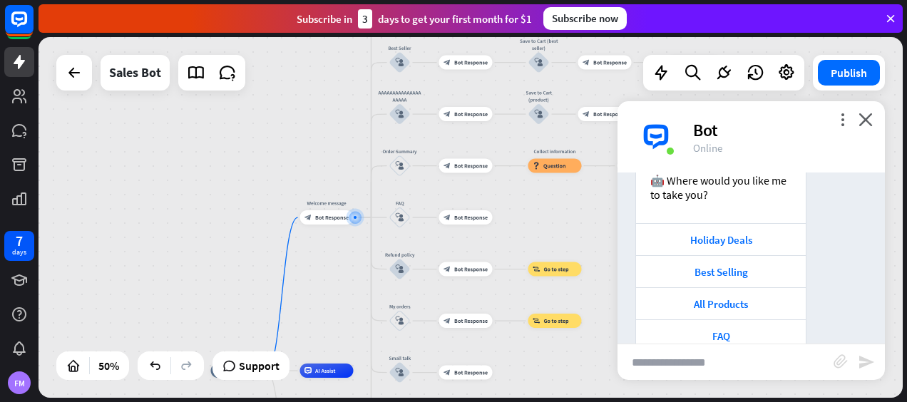
scroll to position [105, 0]
click at [398, 117] on icon "block_user_input" at bounding box center [400, 114] width 9 height 9
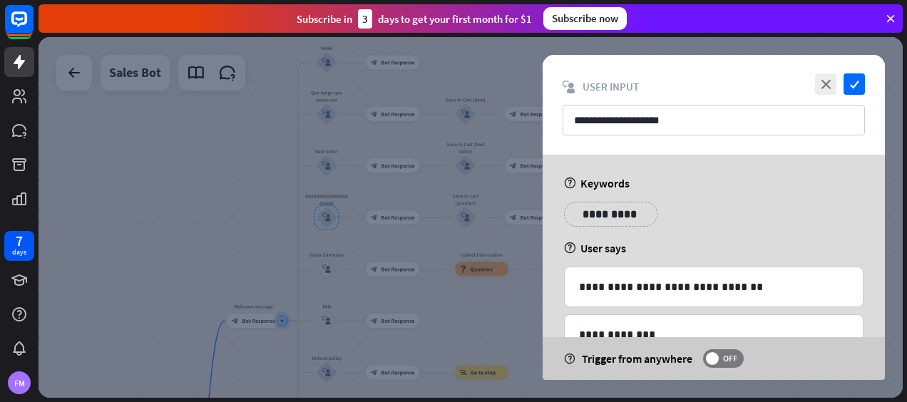
click at [748, 208] on div "**********" at bounding box center [714, 220] width 308 height 36
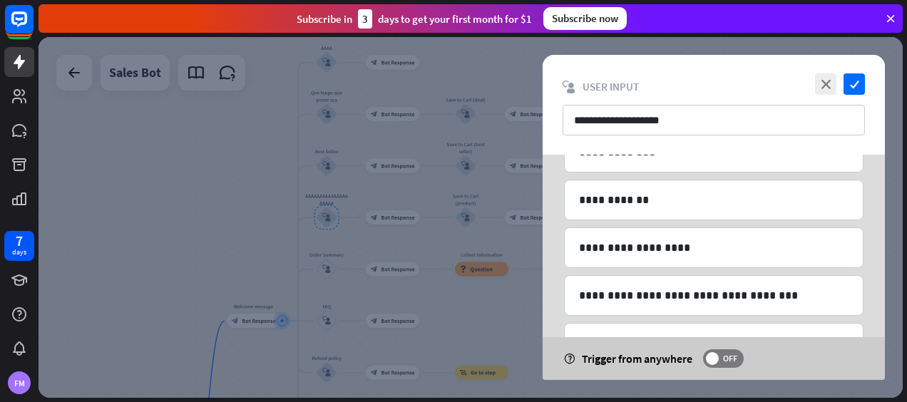
scroll to position [234, 0]
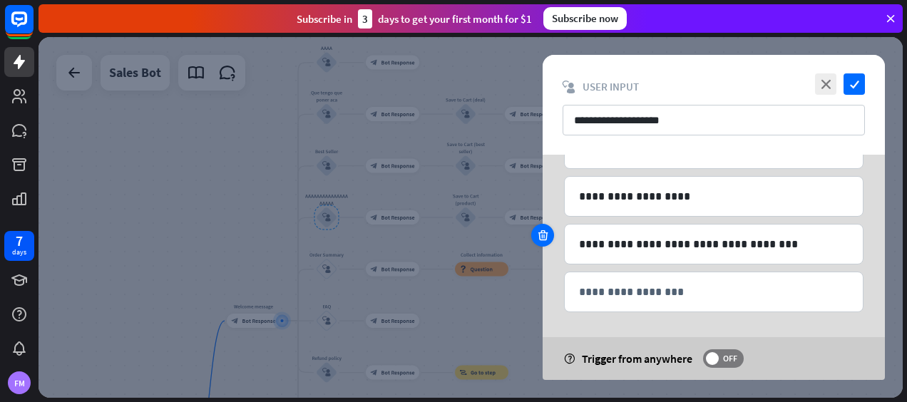
click at [547, 235] on icon at bounding box center [543, 235] width 14 height 13
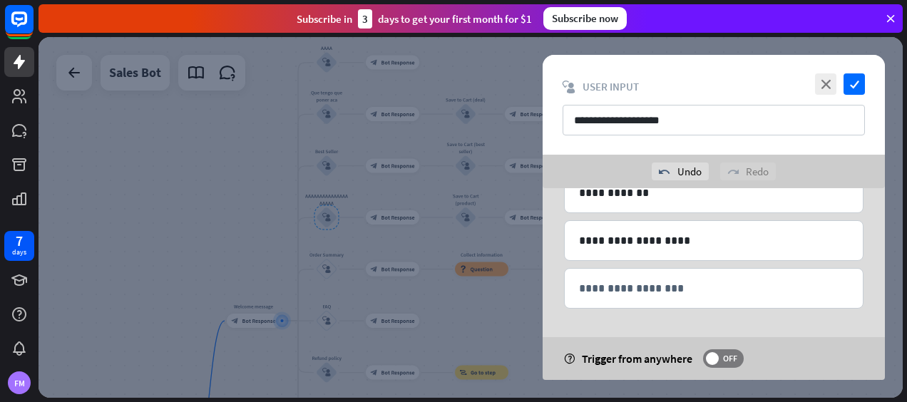
scroll to position [220, 0]
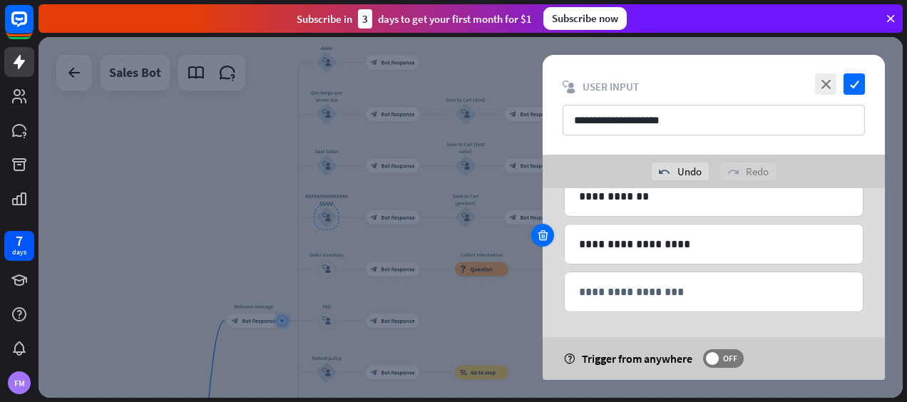
click at [548, 231] on icon at bounding box center [543, 235] width 14 height 13
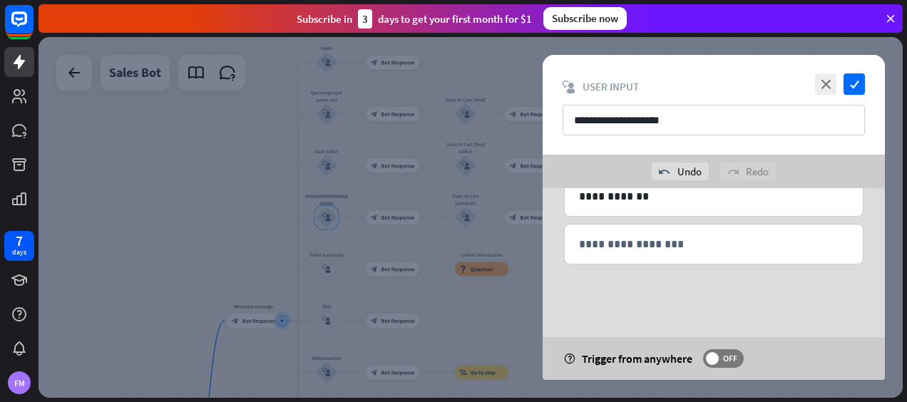
scroll to position [173, 0]
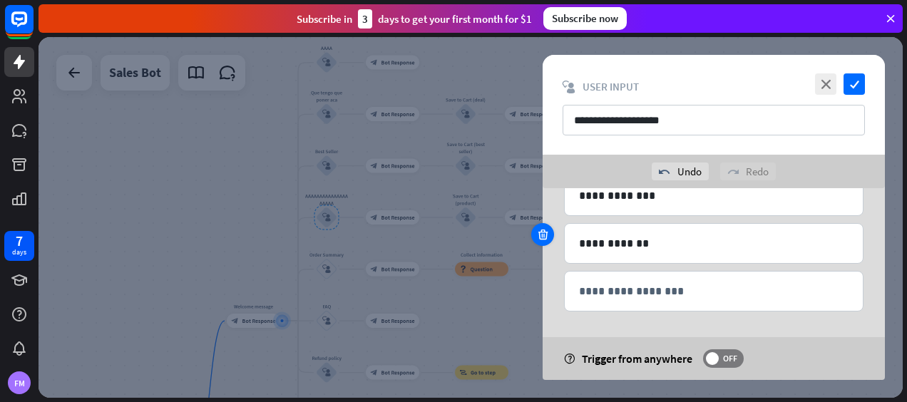
click at [551, 230] on div at bounding box center [542, 234] width 23 height 23
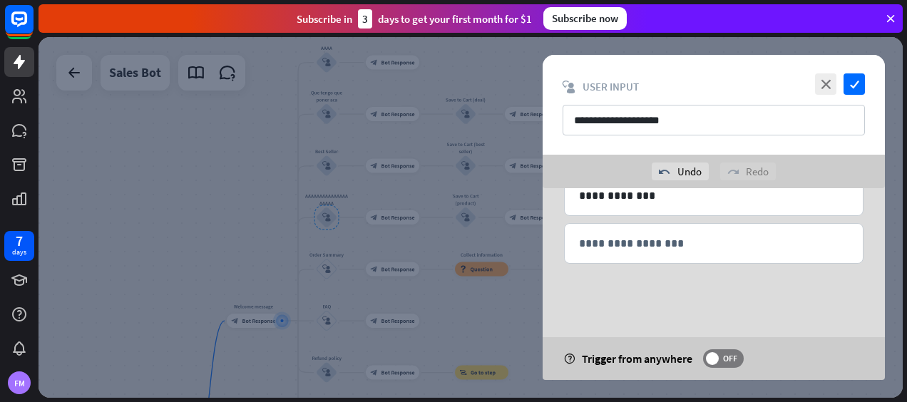
scroll to position [126, 0]
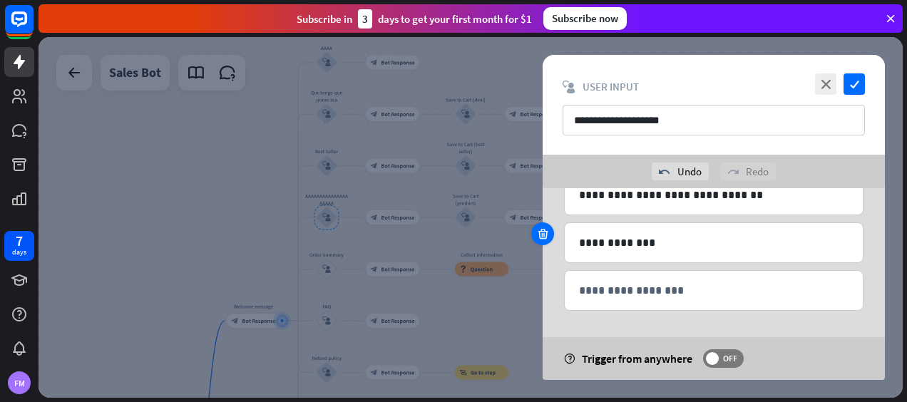
click at [551, 231] on div at bounding box center [542, 234] width 23 height 23
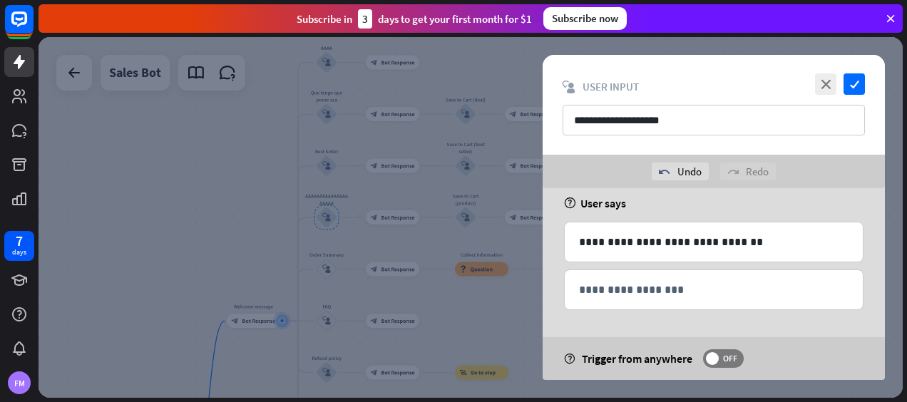
click at [551, 231] on div at bounding box center [542, 233] width 23 height 23
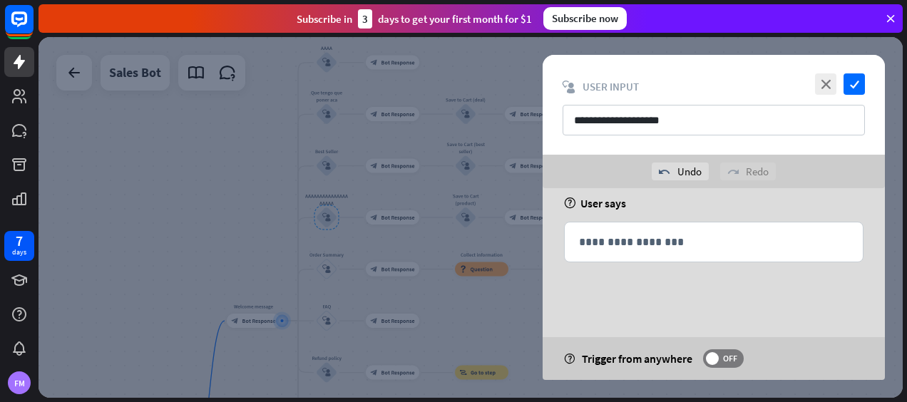
scroll to position [31, 0]
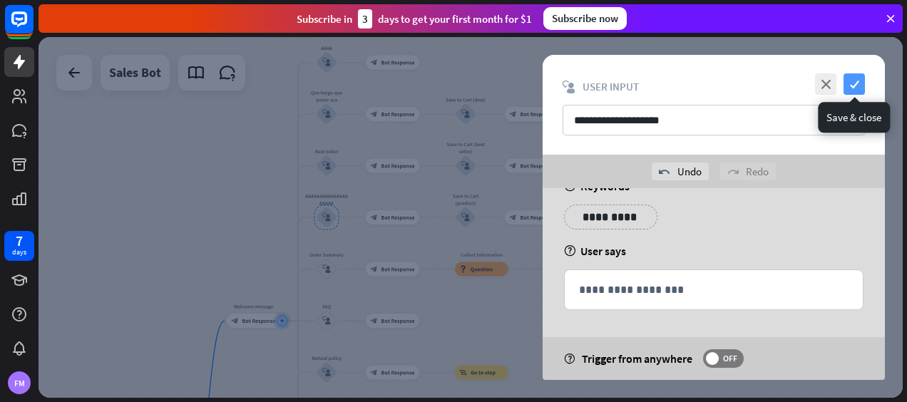
click at [856, 84] on icon "check" at bounding box center [854, 83] width 21 height 21
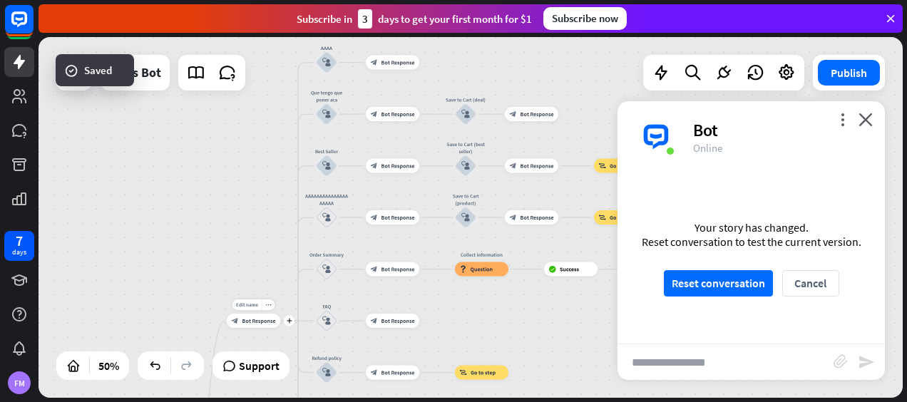
click at [262, 328] on div "Edit name more_horiz plus Welcome message block_bot_response Bot Response" at bounding box center [254, 321] width 54 height 14
click at [262, 328] on div "Edit name more_horiz plus block_bot_response Bot Response" at bounding box center [254, 321] width 54 height 14
click at [271, 303] on div "more_horiz" at bounding box center [269, 305] width 14 height 11
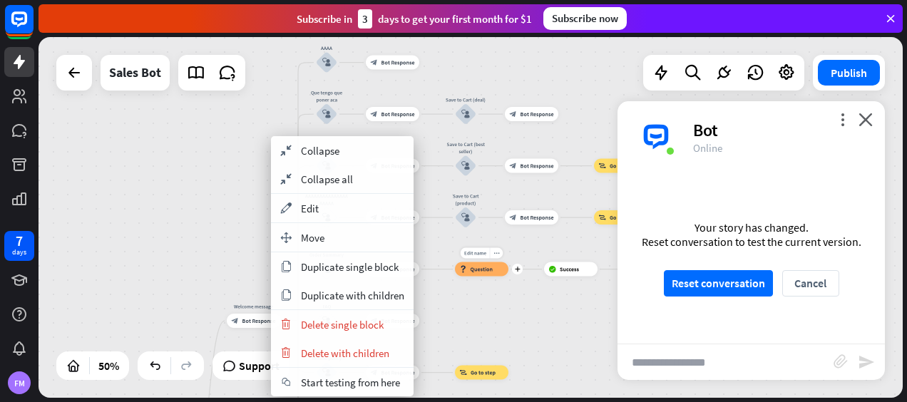
click at [497, 270] on div "block_question Question" at bounding box center [482, 270] width 54 height 14
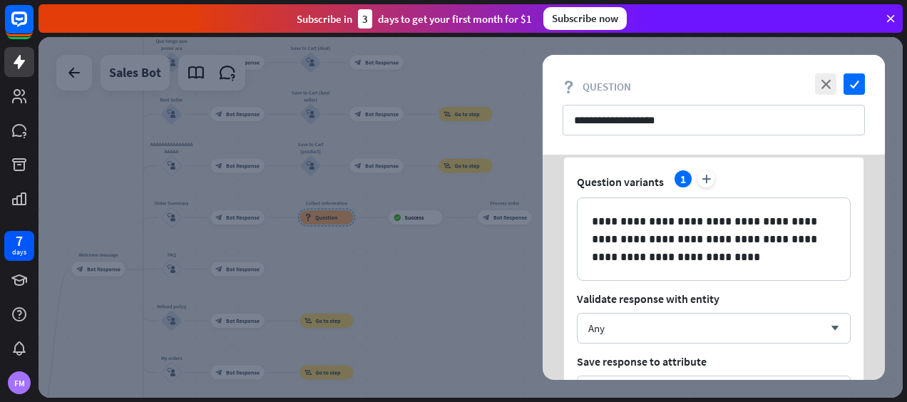
scroll to position [13, 0]
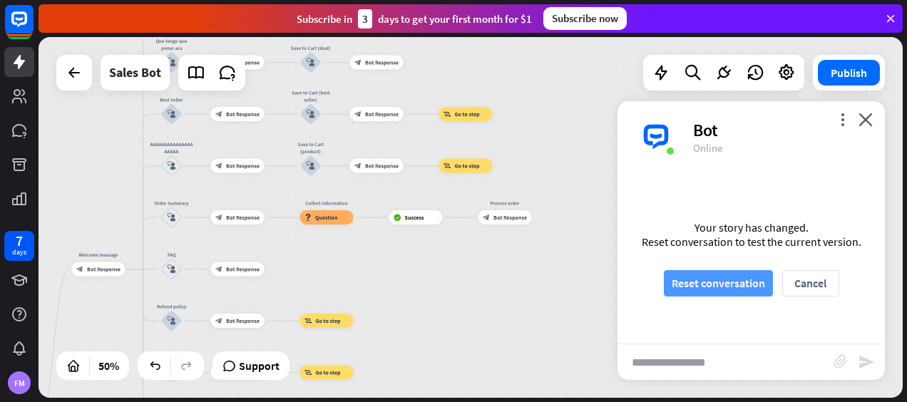
click at [726, 273] on button "Reset conversation" at bounding box center [718, 283] width 109 height 26
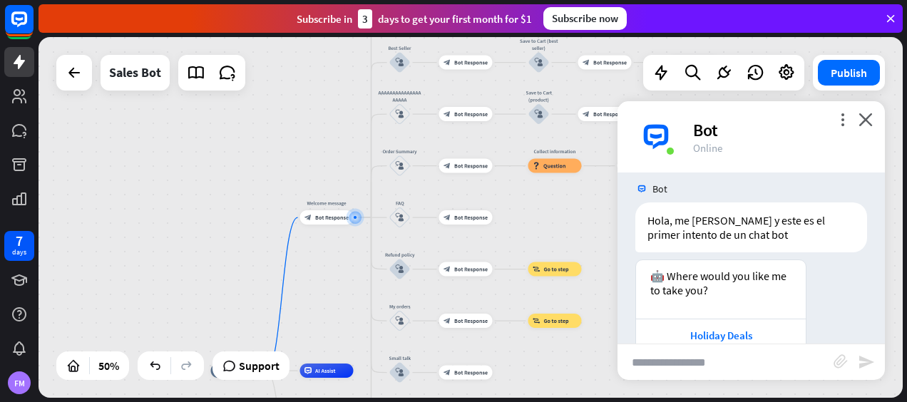
scroll to position [7, 0]
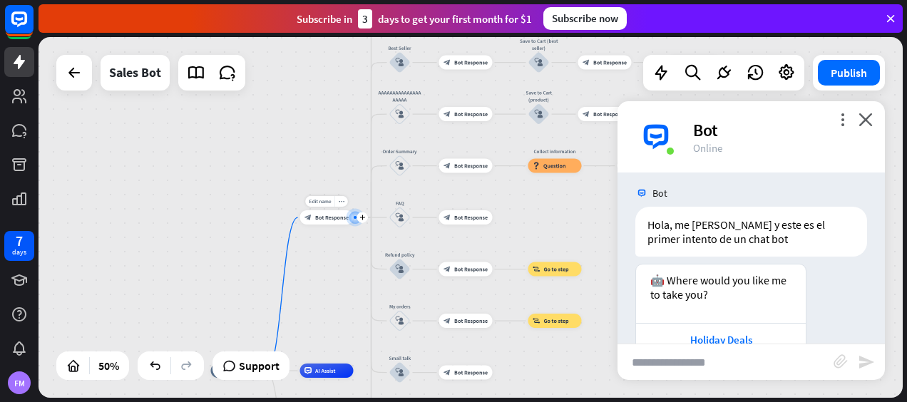
click at [335, 218] on span "Bot Response" at bounding box center [332, 217] width 34 height 7
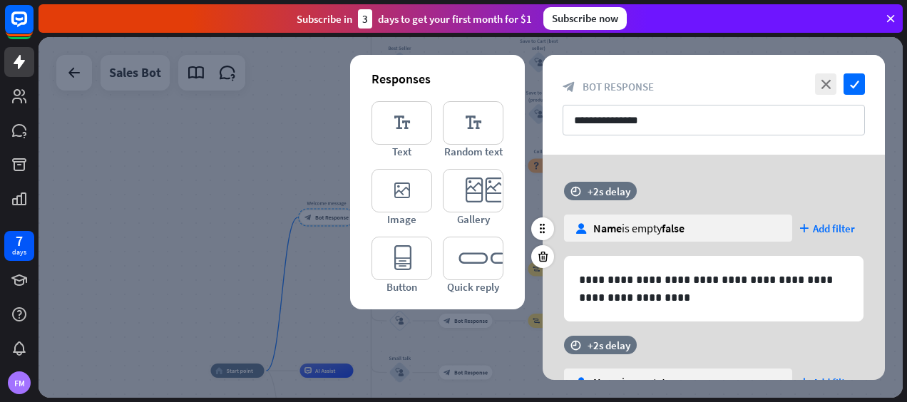
click at [709, 197] on div "time +2s delay user Name is empty false plus Add filter" at bounding box center [714, 219] width 342 height 74
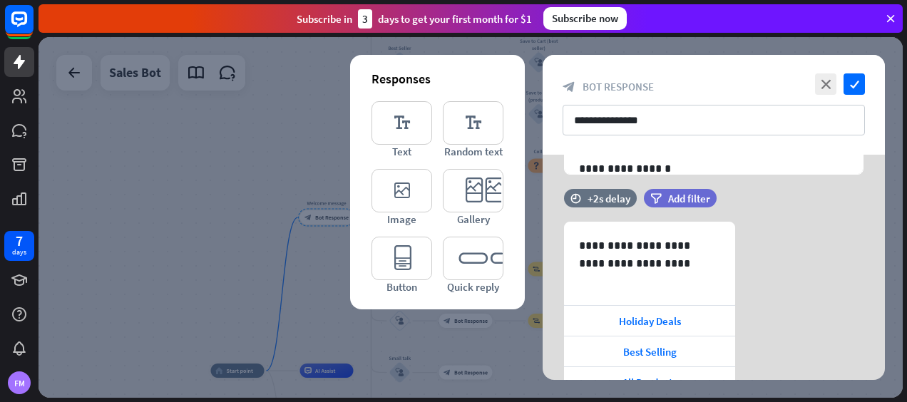
scroll to position [371, 0]
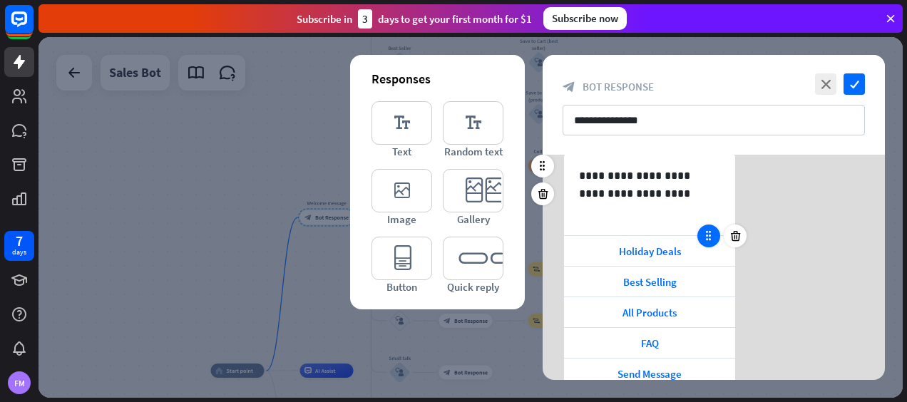
click at [707, 240] on div at bounding box center [709, 236] width 23 height 23
click at [716, 237] on div at bounding box center [709, 236] width 23 height 23
click at [733, 241] on div at bounding box center [735, 236] width 23 height 23
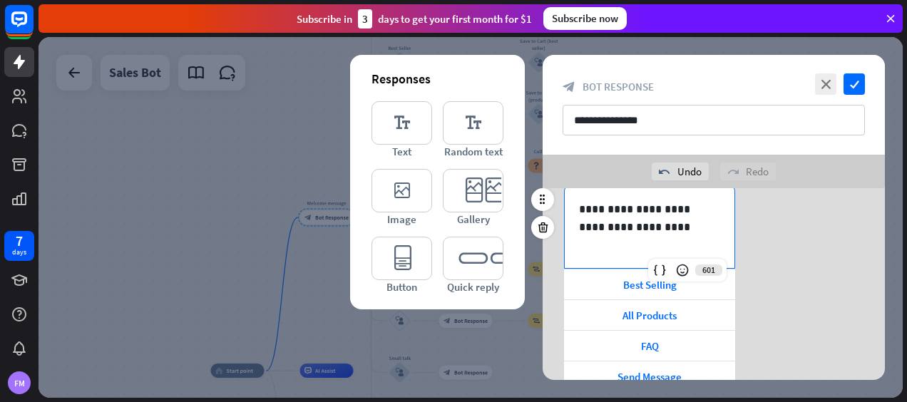
click at [733, 240] on div "**********" at bounding box center [650, 227] width 170 height 82
click at [777, 300] on div "**********" at bounding box center [714, 307] width 342 height 245
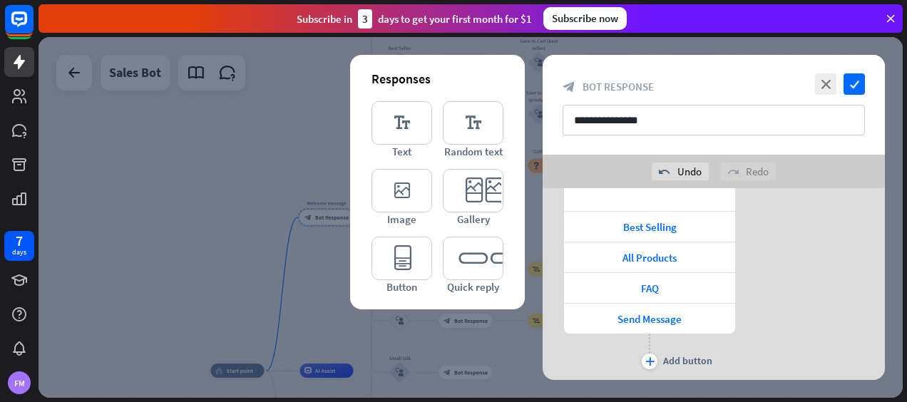
scroll to position [457, 0]
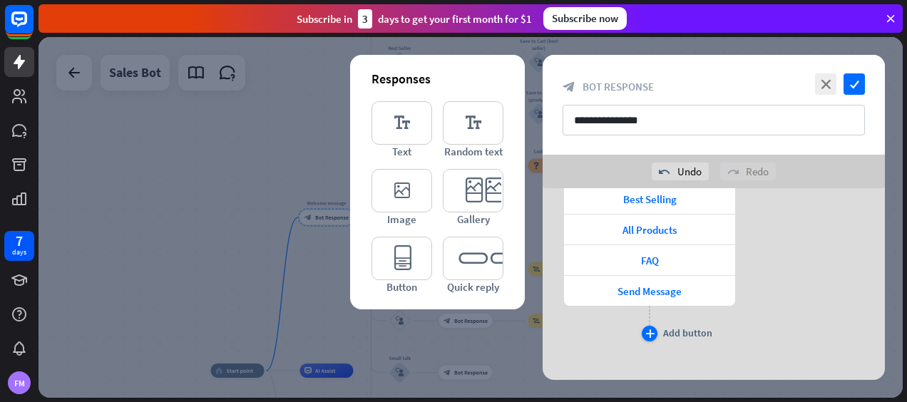
click at [649, 334] on icon "plus" at bounding box center [650, 334] width 9 height 9
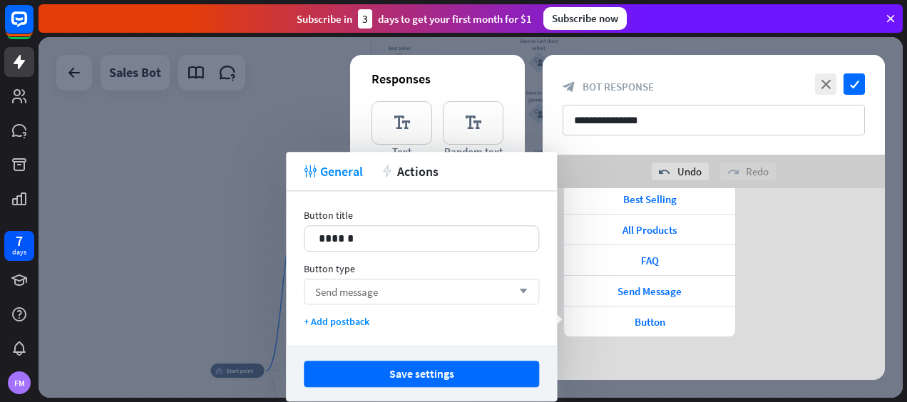
click at [381, 287] on div "Send message arrow_down" at bounding box center [421, 292] width 235 height 26
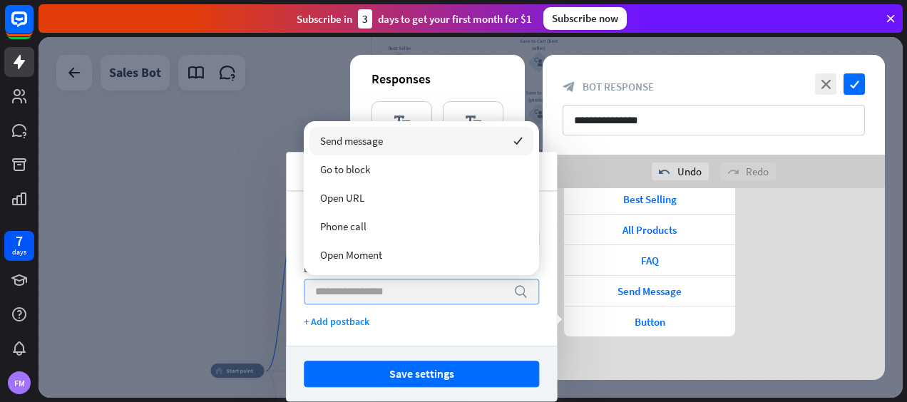
click at [381, 287] on input "search" at bounding box center [410, 292] width 191 height 24
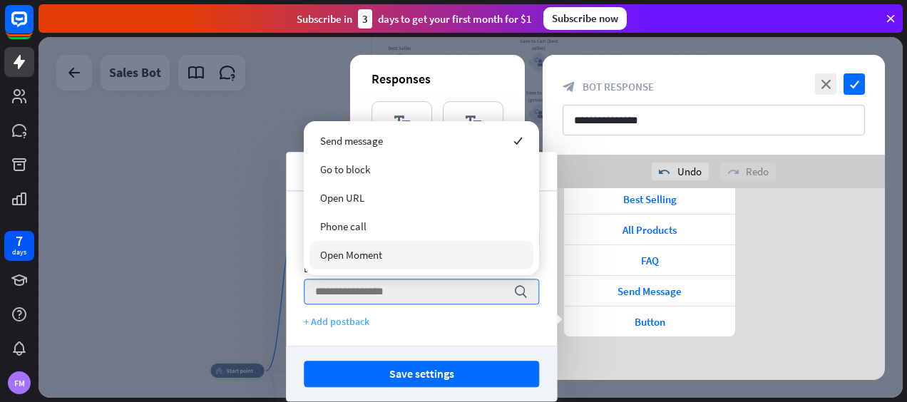
click at [354, 324] on div "+ Add postback" at bounding box center [421, 321] width 235 height 13
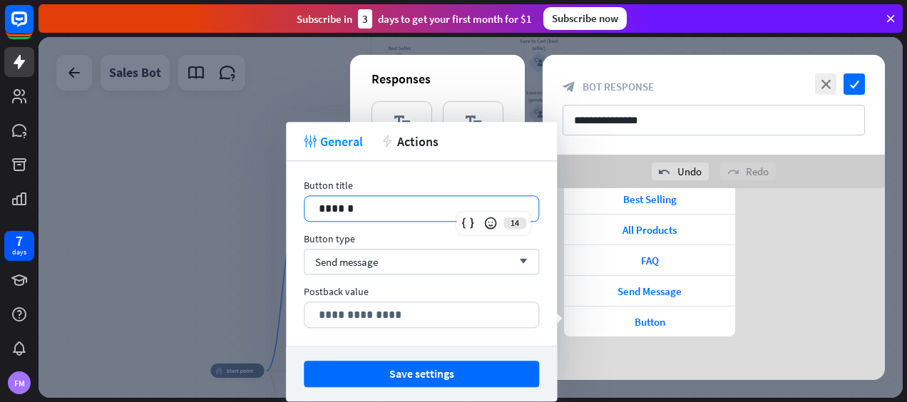
drag, startPoint x: 378, startPoint y: 204, endPoint x: 283, endPoint y: 201, distance: 95.6
click at [283, 201] on body "7 days FM close Product Help First steps Get started with ChatBot Help Center F…" at bounding box center [453, 201] width 907 height 402
drag, startPoint x: 360, startPoint y: 204, endPoint x: 292, endPoint y: 206, distance: 67.1
click at [292, 206] on div "**********" at bounding box center [421, 253] width 271 height 185
click at [355, 264] on span "Send message" at bounding box center [346, 262] width 63 height 14
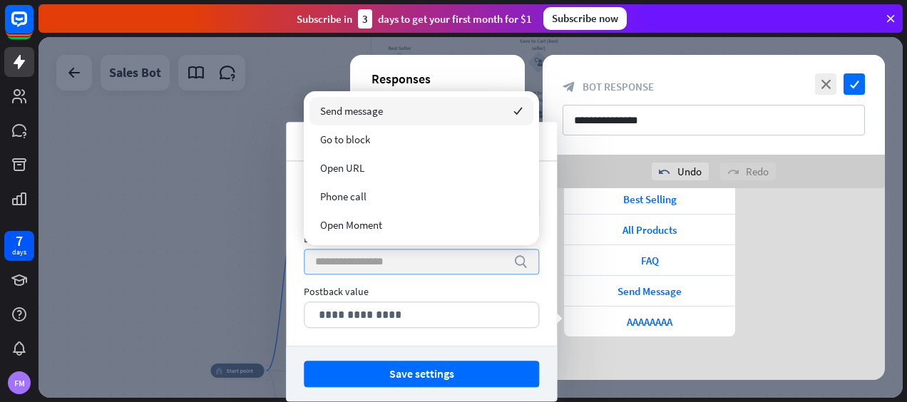
click at [360, 108] on span "Send message" at bounding box center [351, 111] width 63 height 14
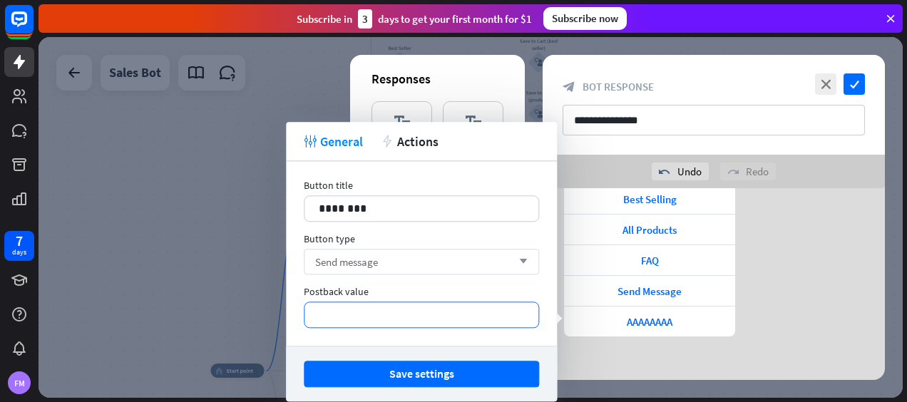
click at [407, 308] on p "**********" at bounding box center [421, 315] width 205 height 18
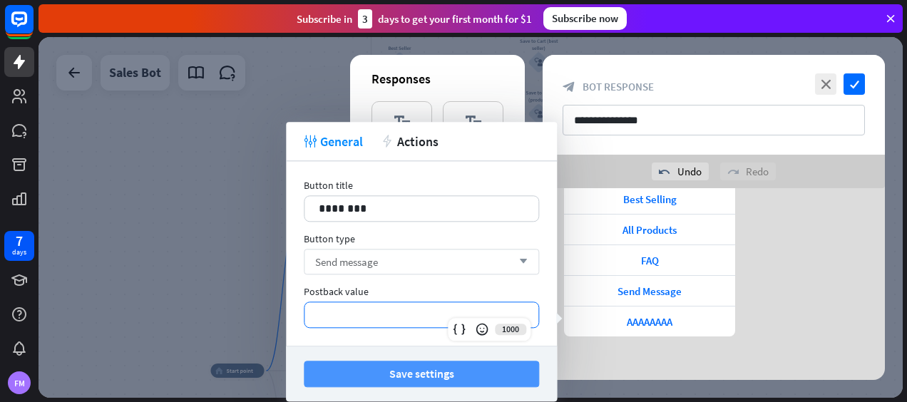
click at [392, 375] on button "Save settings" at bounding box center [421, 374] width 235 height 26
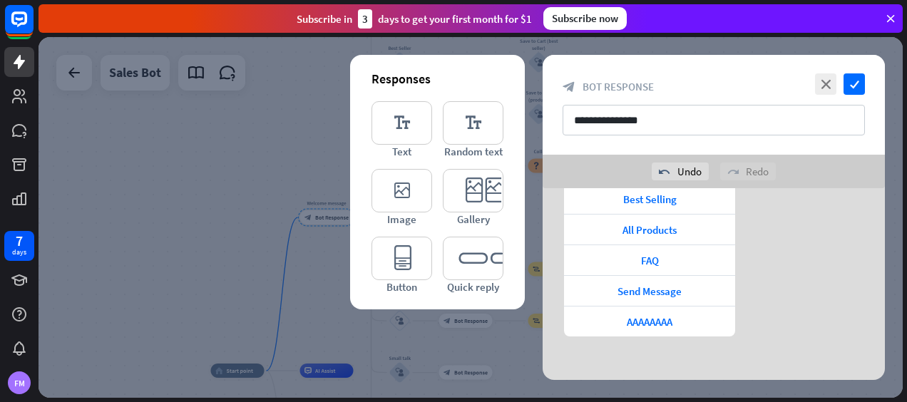
click at [487, 367] on div at bounding box center [471, 217] width 865 height 361
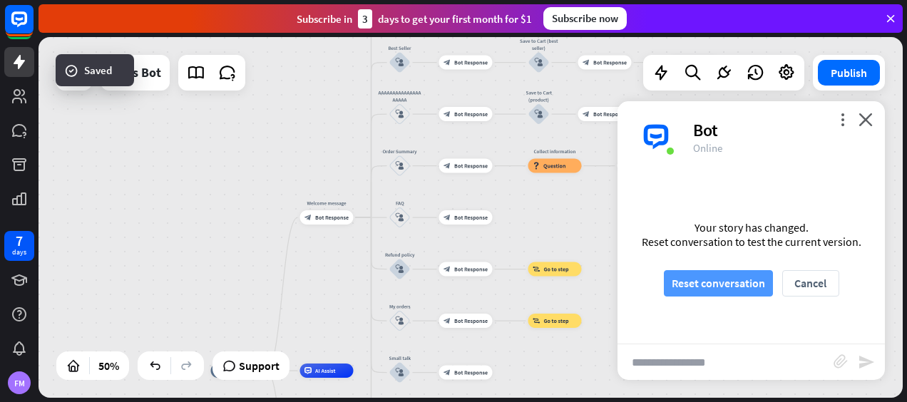
click at [689, 290] on button "Reset conversation" at bounding box center [718, 283] width 109 height 26
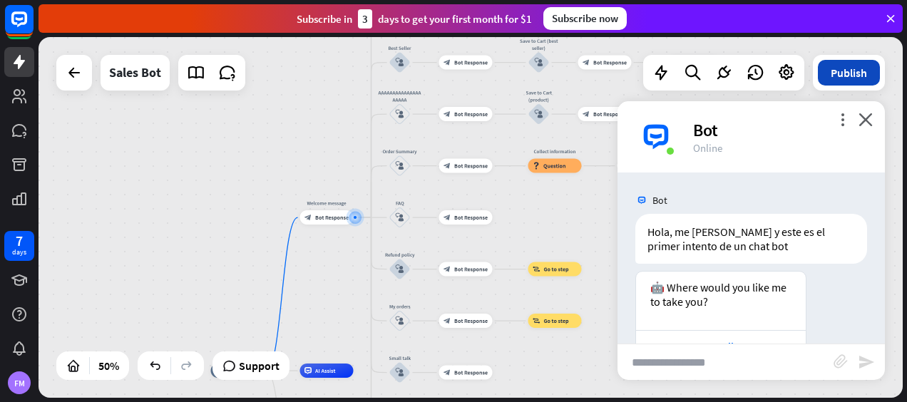
click at [842, 73] on button "Publish" at bounding box center [849, 73] width 62 height 26
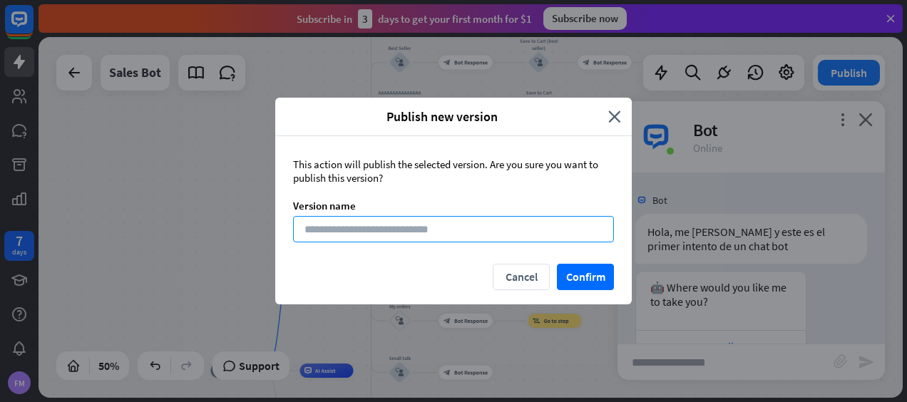
click at [518, 238] on input at bounding box center [453, 229] width 321 height 26
type input "*******"
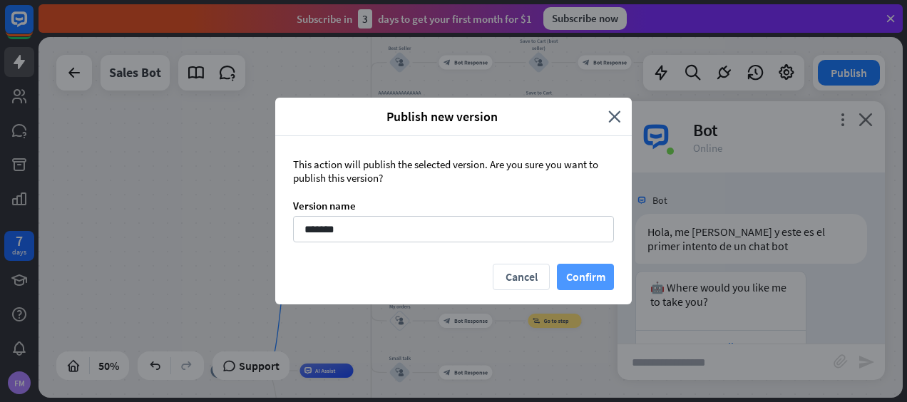
click at [598, 274] on button "Confirm" at bounding box center [585, 277] width 57 height 26
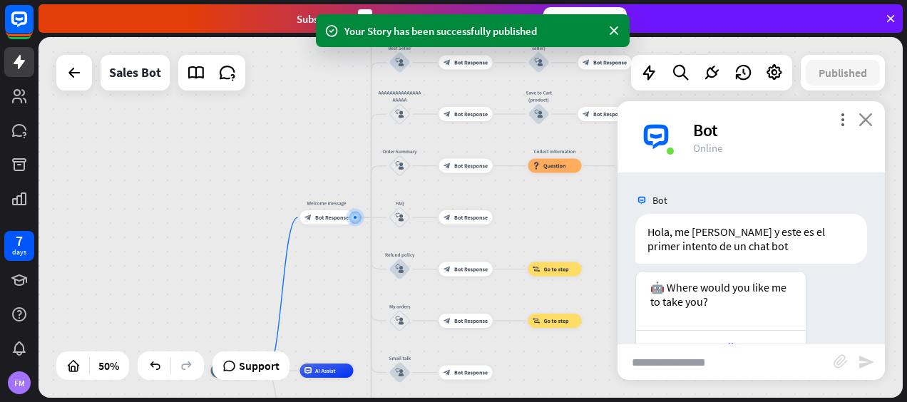
click at [867, 117] on icon "close" at bounding box center [866, 120] width 14 height 14
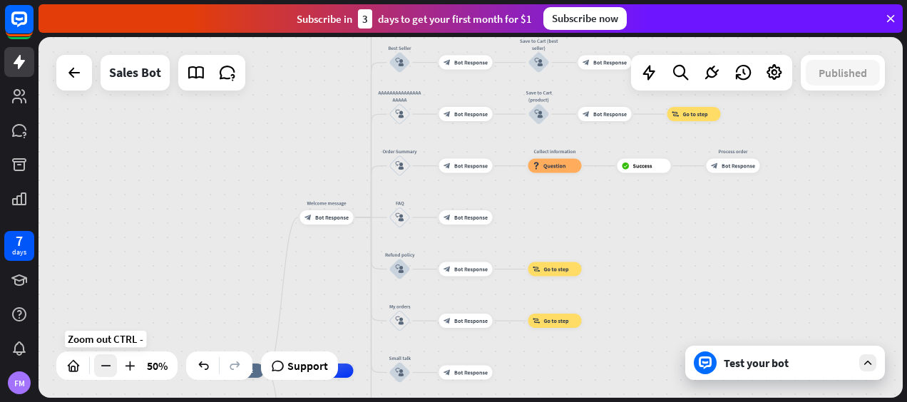
click at [99, 372] on icon at bounding box center [105, 366] width 14 height 14
click at [100, 371] on icon at bounding box center [105, 366] width 14 height 14
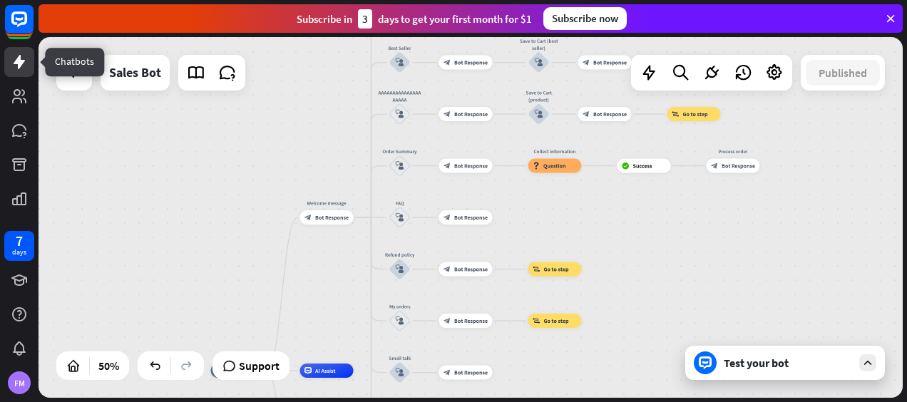
click at [26, 56] on icon at bounding box center [19, 62] width 17 height 17
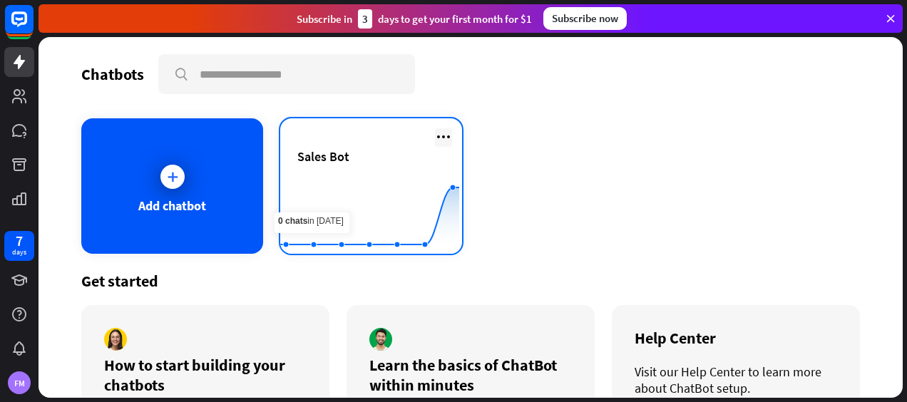
click at [437, 136] on icon at bounding box center [443, 136] width 17 height 17
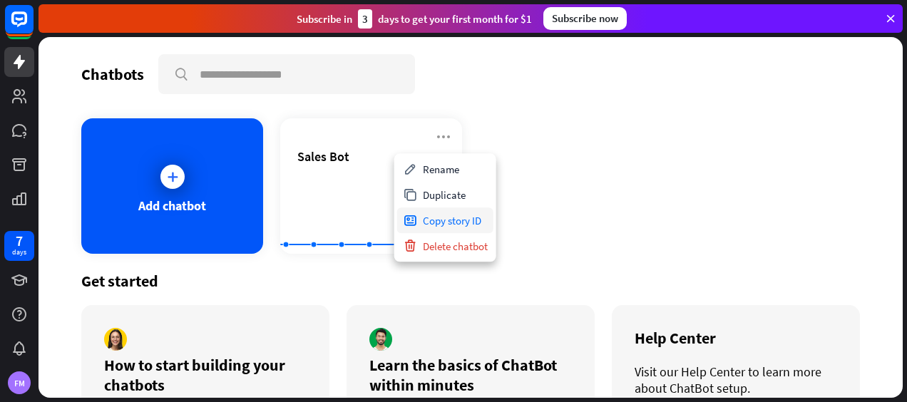
click at [448, 223] on div "Copy story ID" at bounding box center [445, 221] width 96 height 26
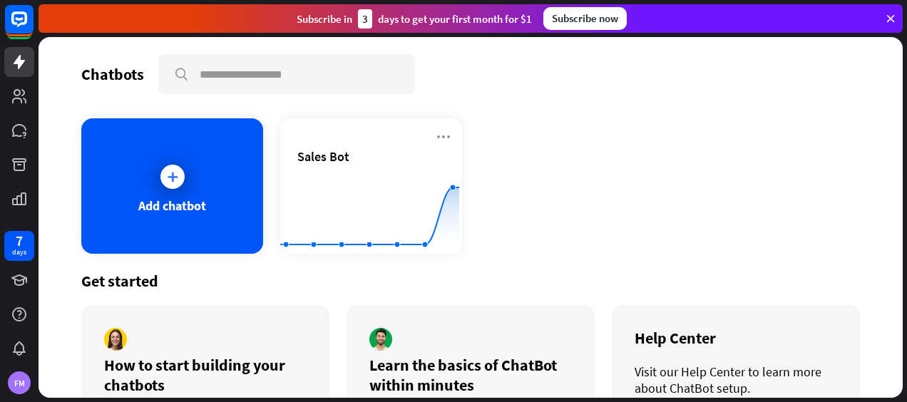
click at [572, 191] on div "Add chatbot Sales Bot Created with Highcharts 10.1.0 0 5 10" at bounding box center [470, 186] width 779 height 136
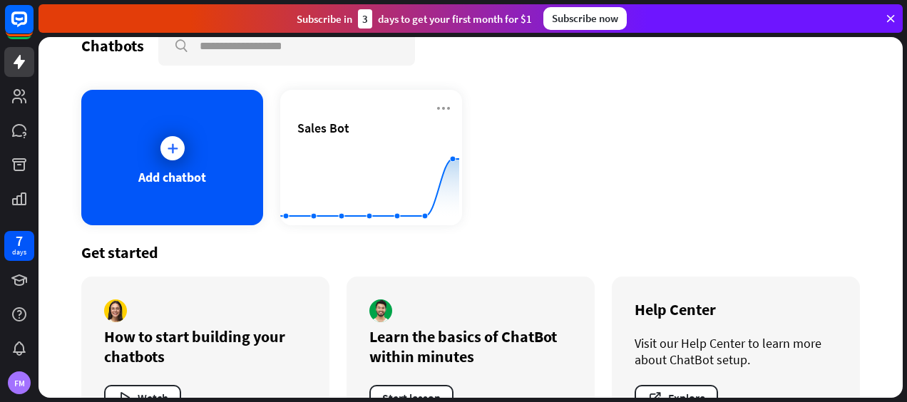
scroll to position [81, 0]
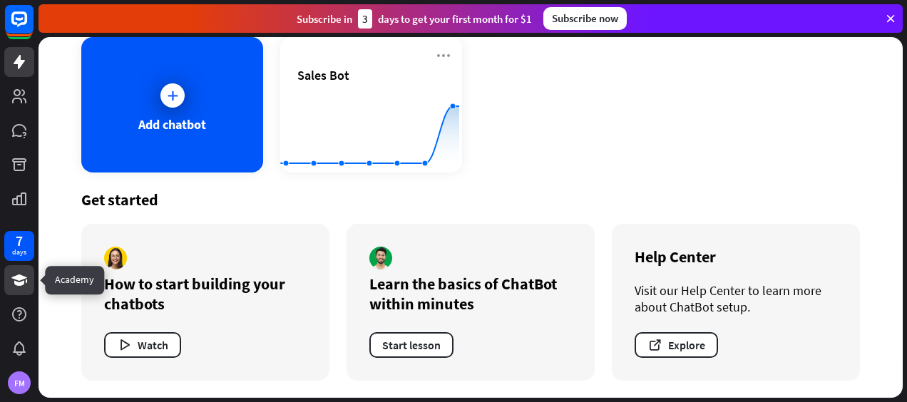
click at [14, 285] on icon at bounding box center [19, 280] width 17 height 17
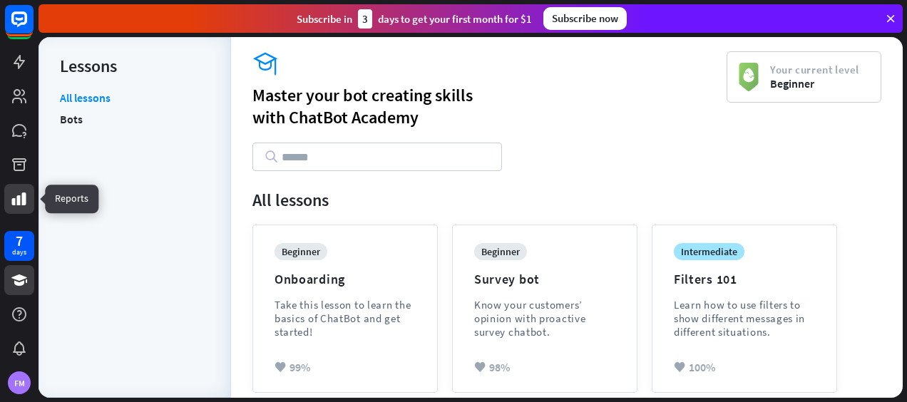
click at [14, 193] on icon at bounding box center [19, 198] width 17 height 17
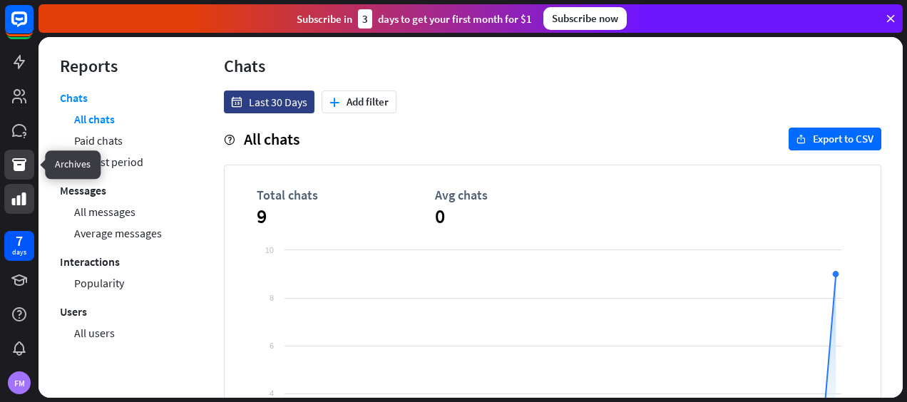
click at [11, 166] on icon at bounding box center [19, 164] width 17 height 17
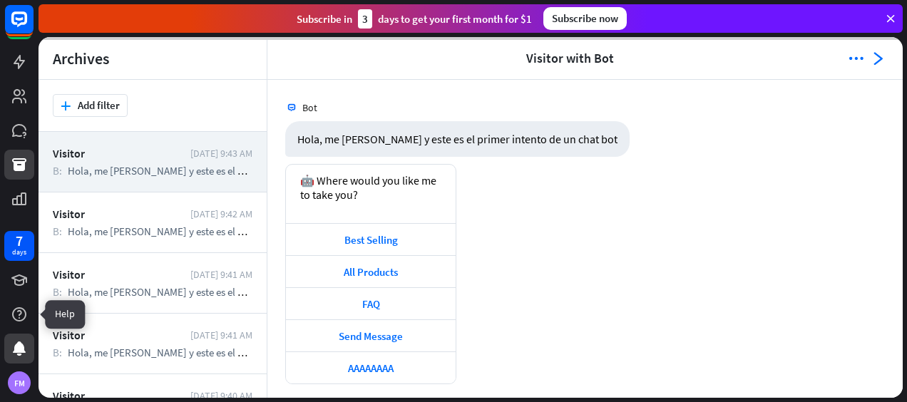
scroll to position [7, 0]
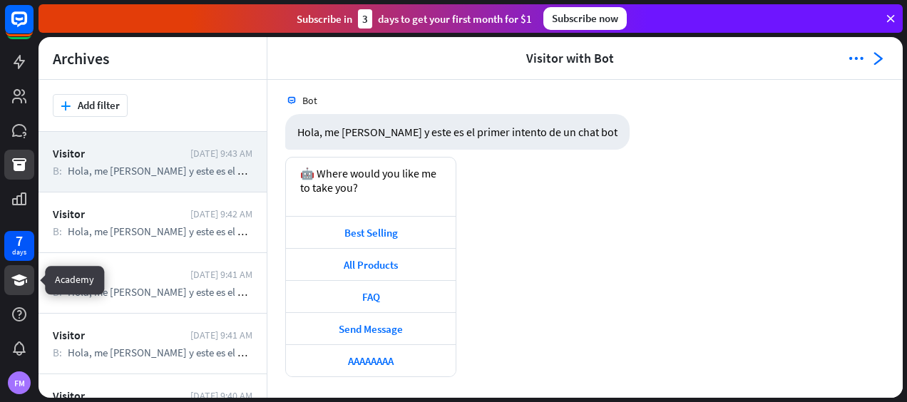
click at [21, 279] on icon at bounding box center [19, 280] width 16 height 11
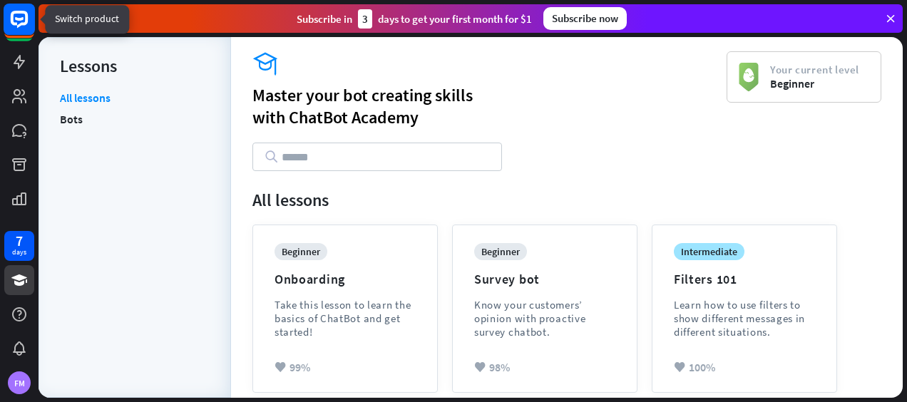
click at [23, 37] on rect at bounding box center [19, 24] width 30 height 30
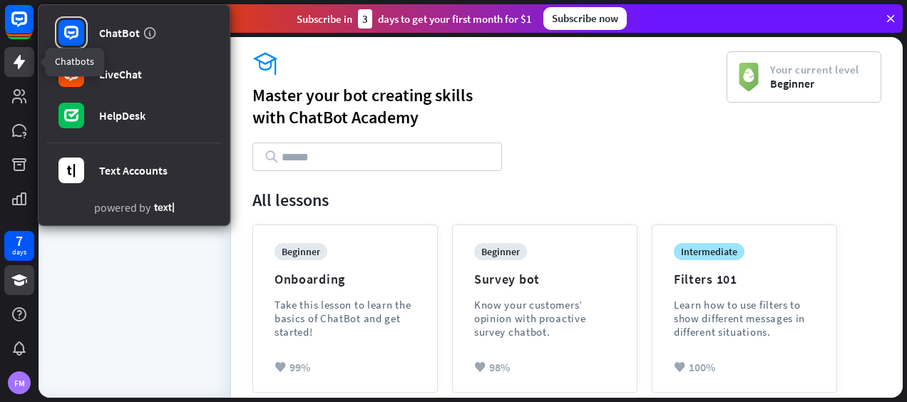
click at [25, 54] on icon at bounding box center [19, 62] width 17 height 17
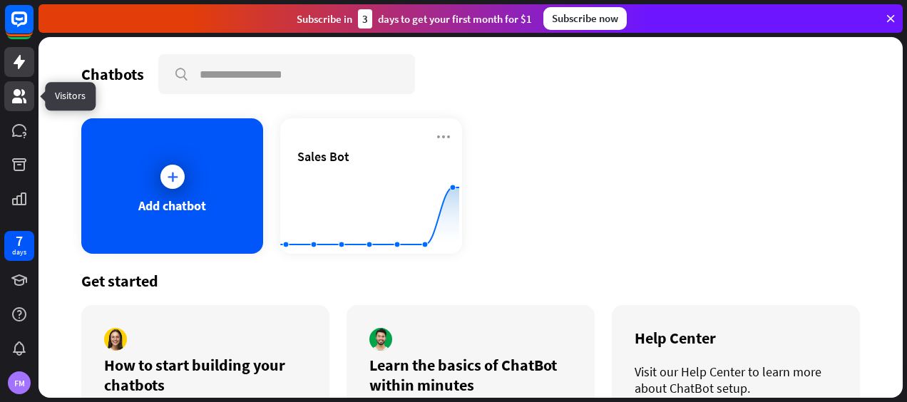
click at [11, 101] on icon at bounding box center [19, 96] width 17 height 17
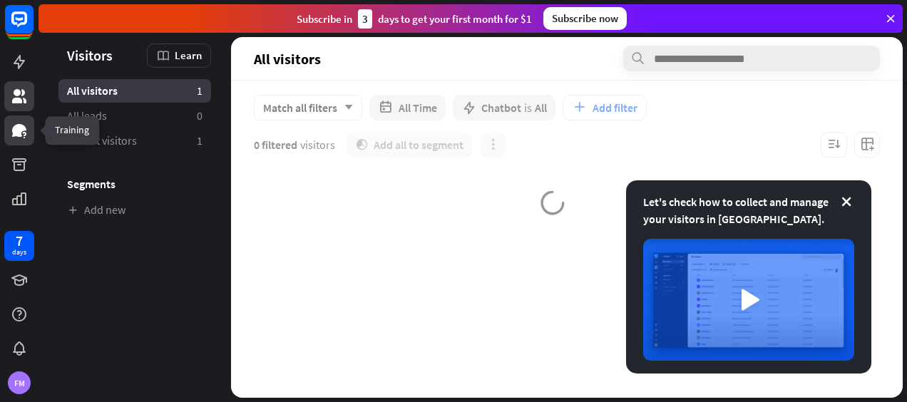
click at [14, 128] on icon at bounding box center [19, 130] width 14 height 13
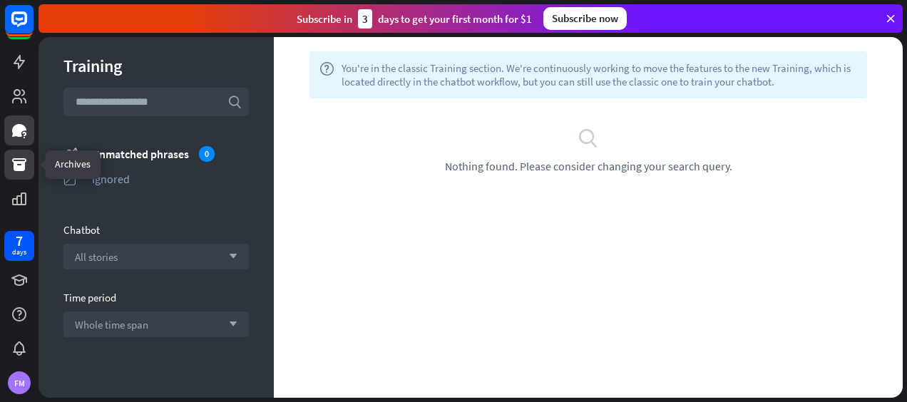
click at [14, 160] on icon at bounding box center [19, 164] width 14 height 13
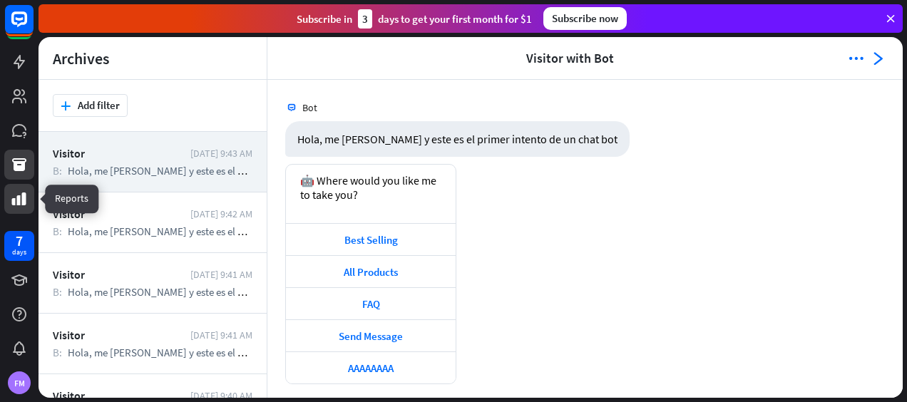
scroll to position [7, 0]
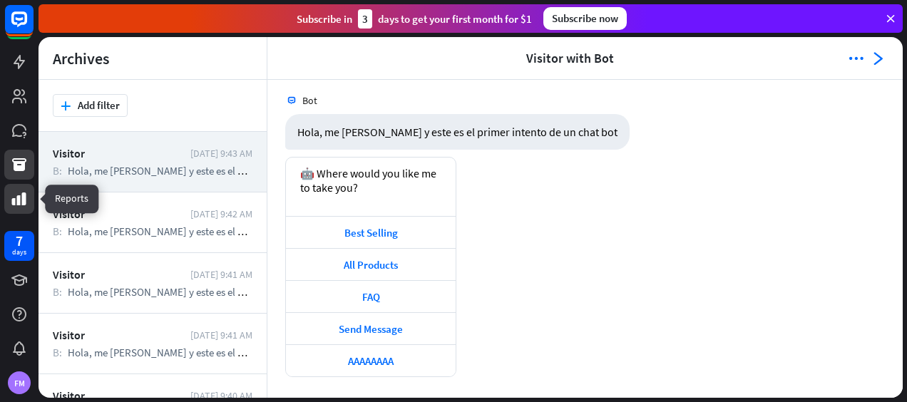
click at [21, 201] on icon at bounding box center [19, 198] width 17 height 17
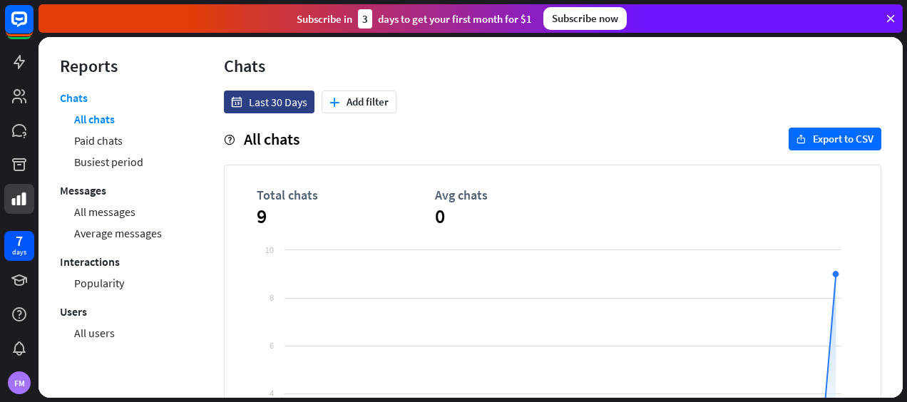
click at [478, 111] on div "date Last 30 Days plus Add filter" at bounding box center [553, 102] width 658 height 23
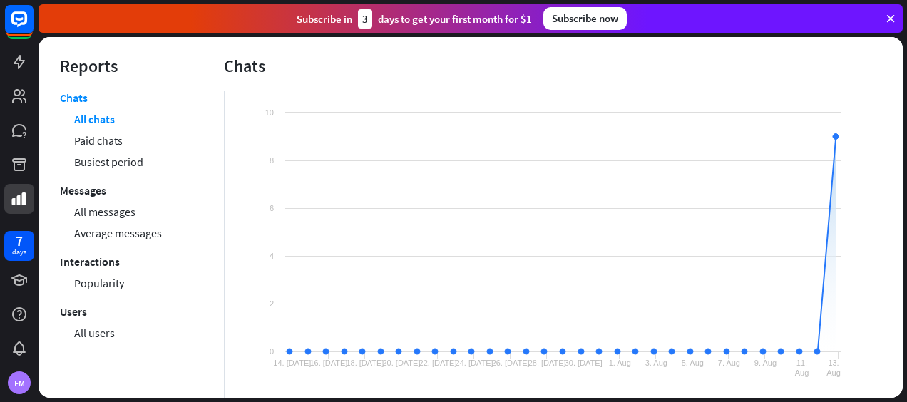
scroll to position [166, 0]
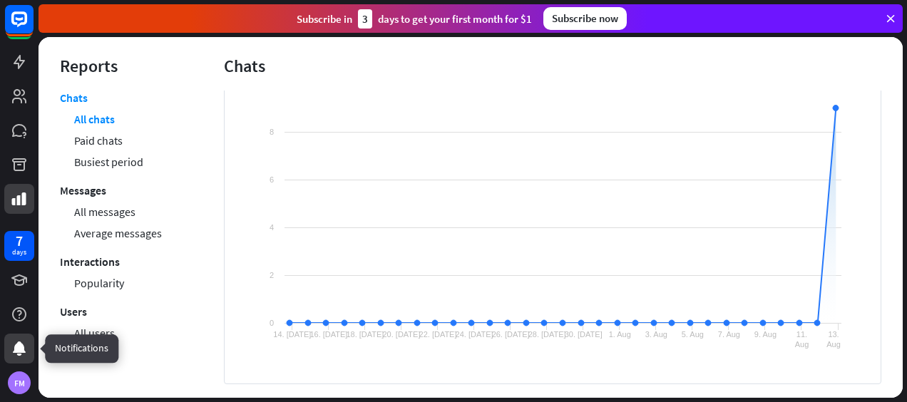
click at [7, 355] on div at bounding box center [19, 349] width 30 height 30
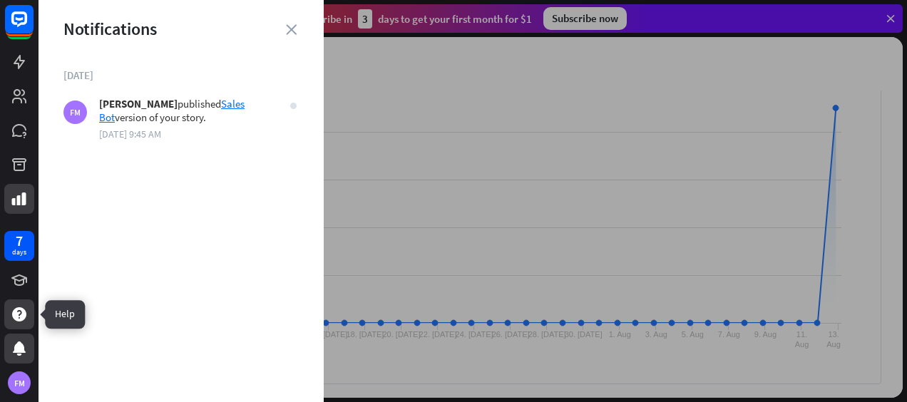
click at [11, 315] on icon at bounding box center [19, 314] width 17 height 17
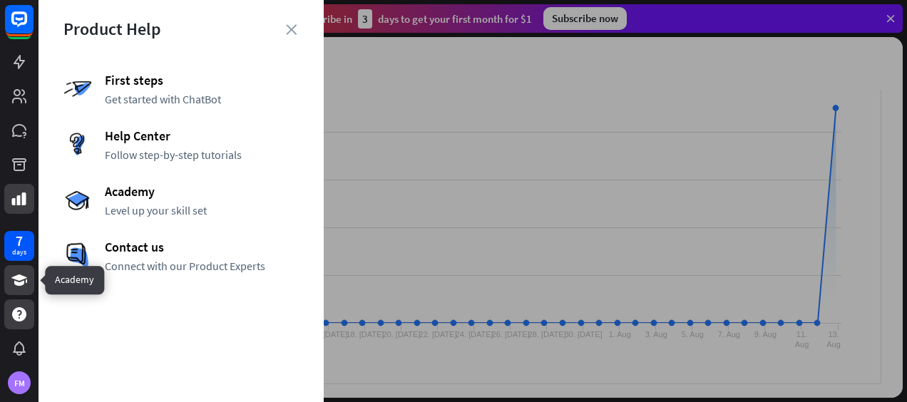
click at [27, 275] on icon at bounding box center [19, 280] width 17 height 17
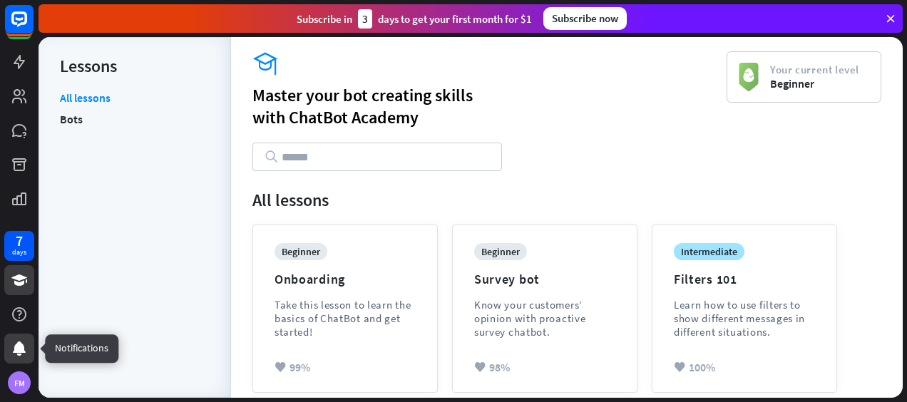
click at [15, 336] on div at bounding box center [19, 349] width 30 height 30
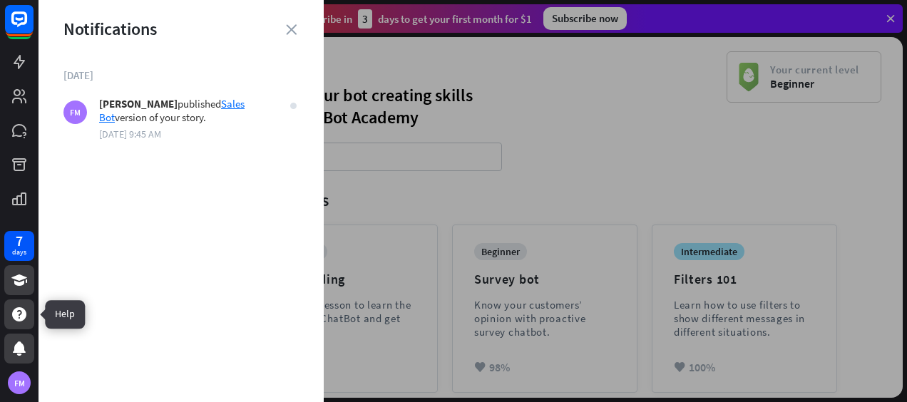
click at [16, 310] on icon at bounding box center [19, 314] width 14 height 14
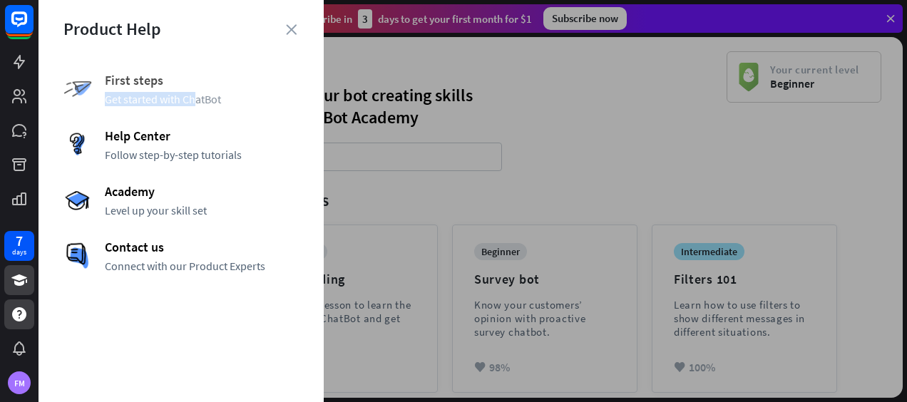
click at [195, 88] on div "First steps Get started with ChatBot" at bounding box center [180, 89] width 235 height 34
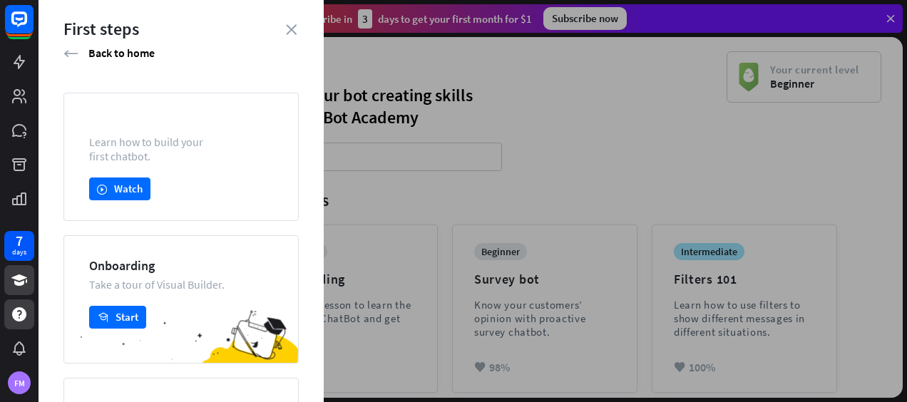
drag, startPoint x: 195, startPoint y: 88, endPoint x: 124, endPoint y: 76, distance: 72.4
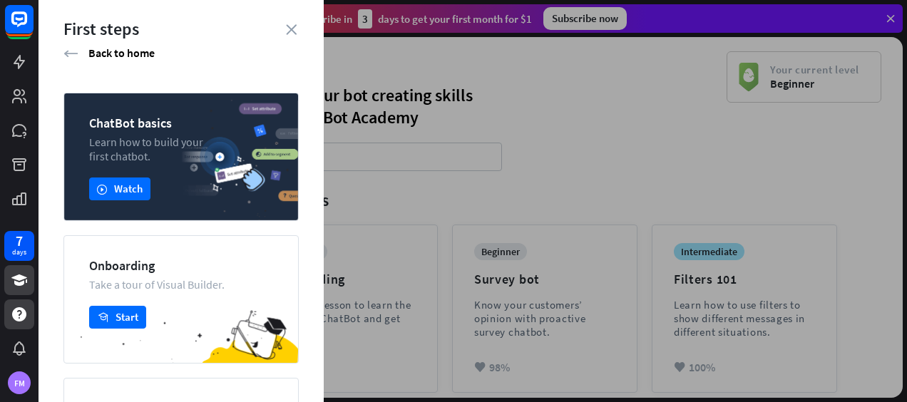
click at [124, 76] on div "First steps arrow_left Back to home ChatBot basics Learn how to build your firs…" at bounding box center [181, 201] width 285 height 402
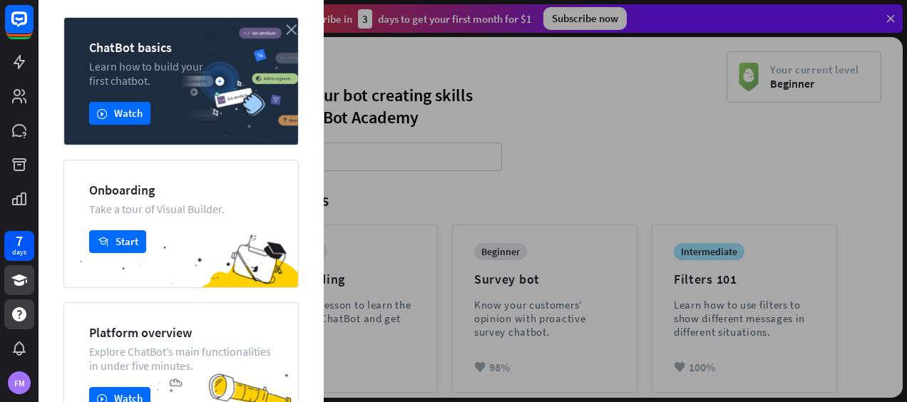
scroll to position [176, 0]
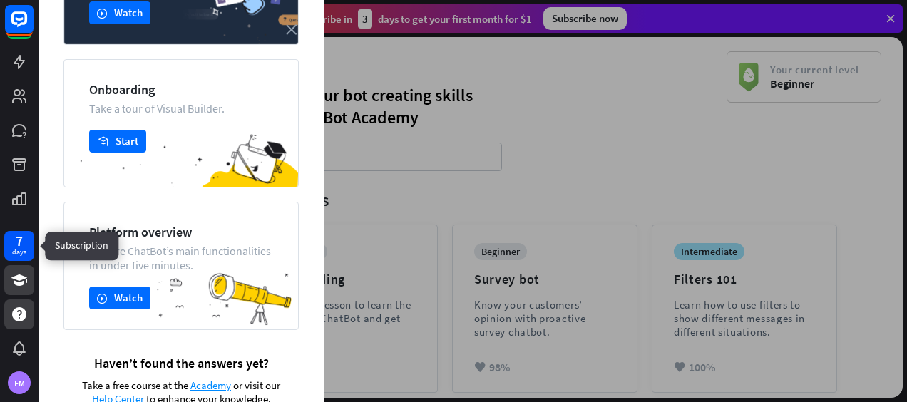
click at [17, 243] on div "7" at bounding box center [19, 241] width 7 height 13
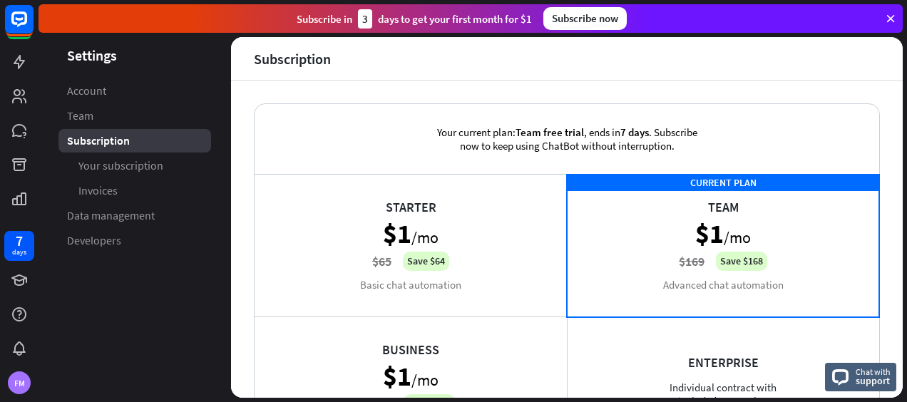
click at [322, 133] on div "Your current plan: Team free trial , ends [DATE] . Subscribe now to keep using …" at bounding box center [567, 139] width 625 height 70
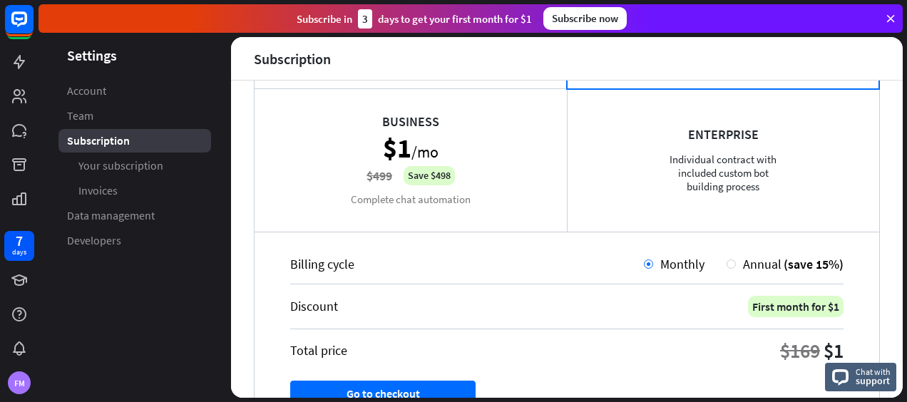
scroll to position [257, 0]
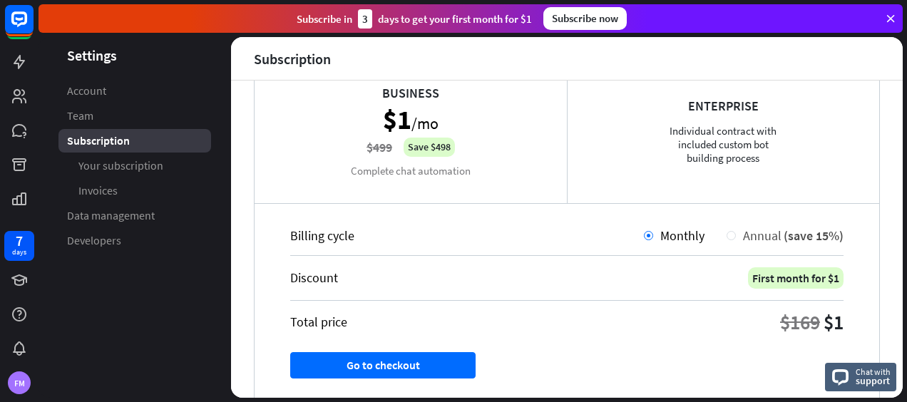
click at [736, 230] on div "Annual (save 15%)" at bounding box center [790, 236] width 108 height 16
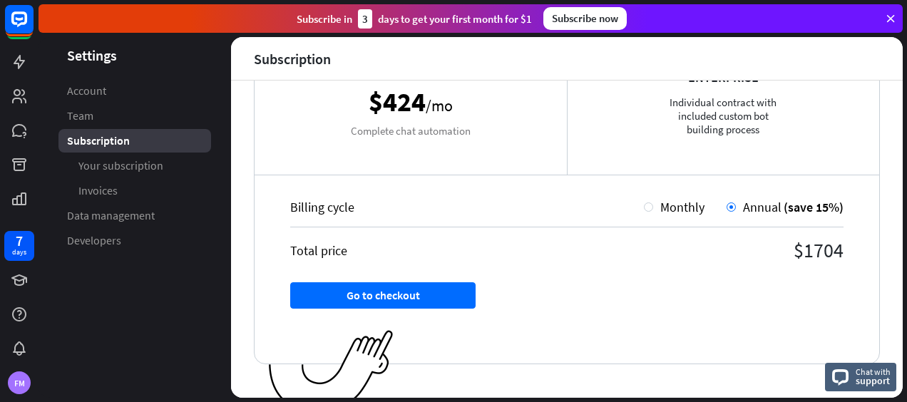
scroll to position [301, 0]
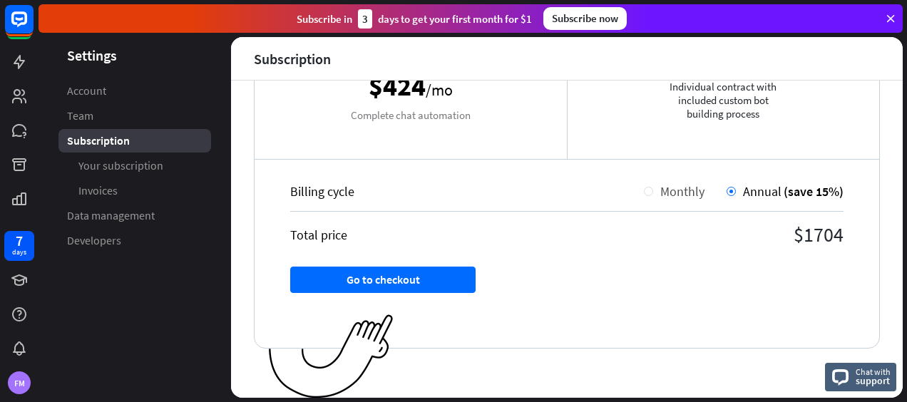
click at [644, 192] on div at bounding box center [648, 191] width 9 height 9
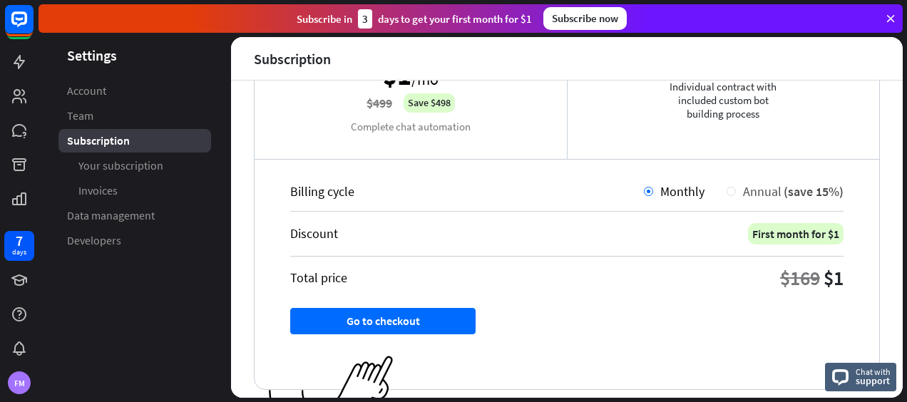
click at [727, 188] on div at bounding box center [731, 191] width 9 height 9
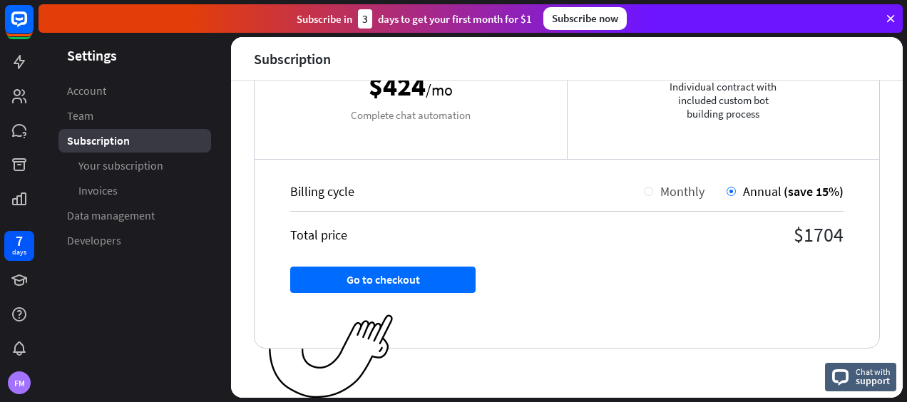
click at [661, 194] on span "Monthly" at bounding box center [683, 191] width 44 height 16
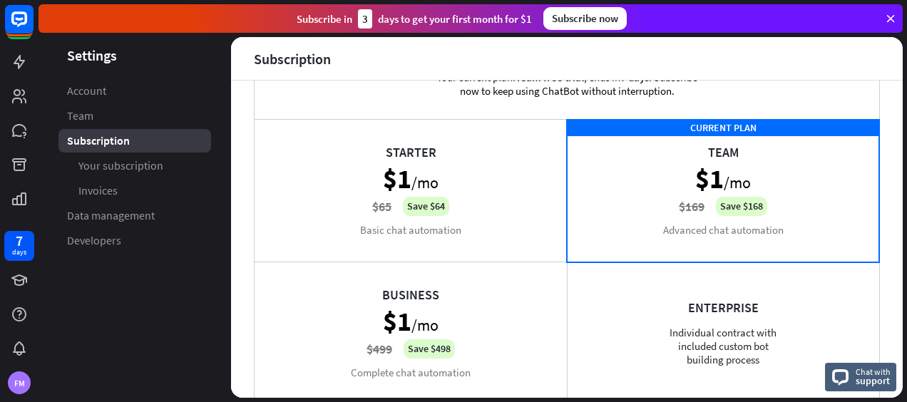
scroll to position [0, 0]
